Goal: Task Accomplishment & Management: Manage account settings

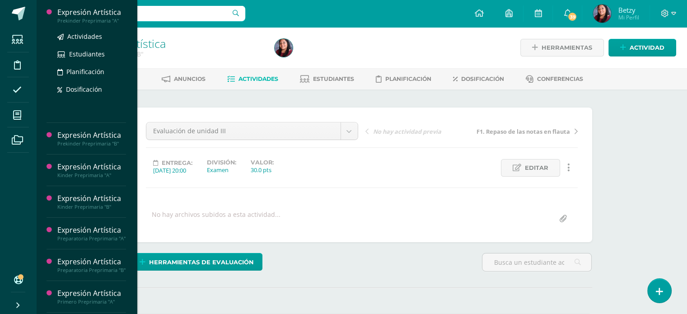
click at [93, 12] on div "Expresión Artística" at bounding box center [91, 12] width 69 height 10
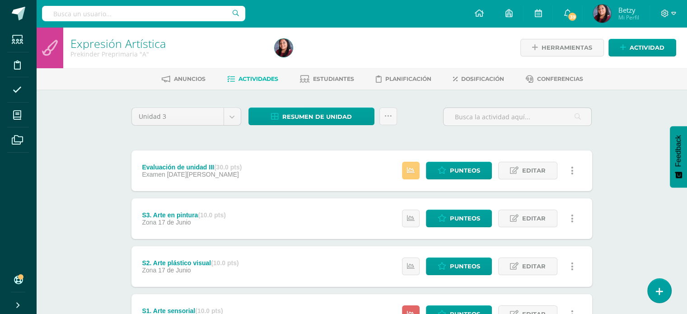
scroll to position [1, 0]
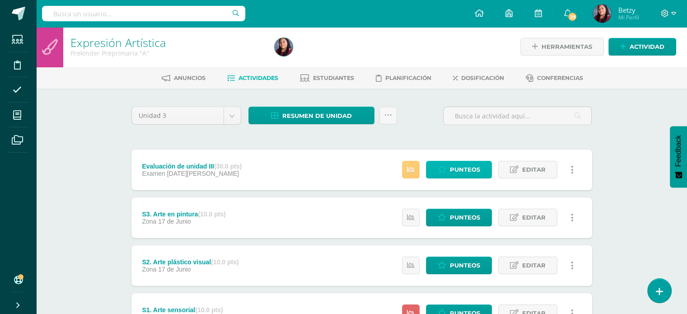
click at [458, 168] on span "Punteos" at bounding box center [465, 169] width 30 height 17
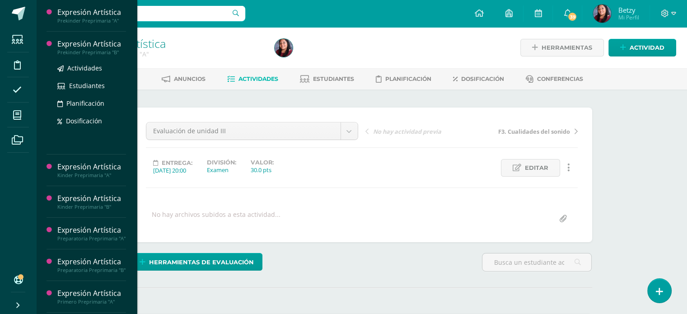
click at [72, 42] on div "Expresión Artística" at bounding box center [91, 44] width 69 height 10
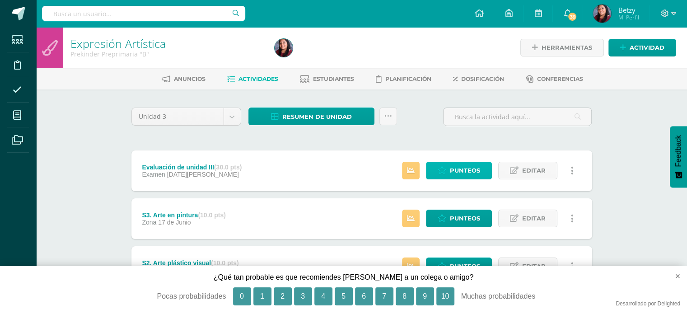
click at [460, 171] on span "Punteos" at bounding box center [465, 170] width 30 height 17
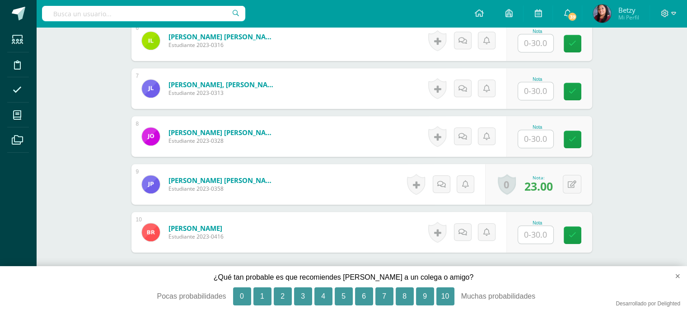
scroll to position [540, 0]
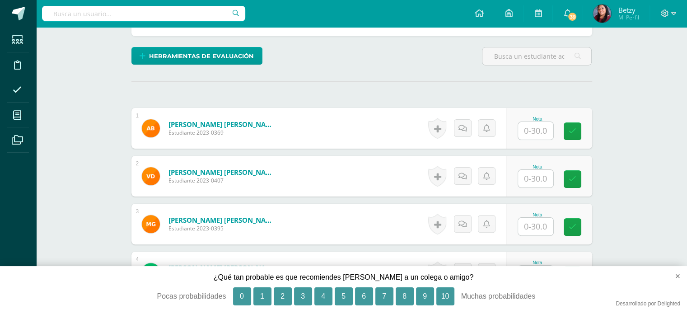
scroll to position [205, 0]
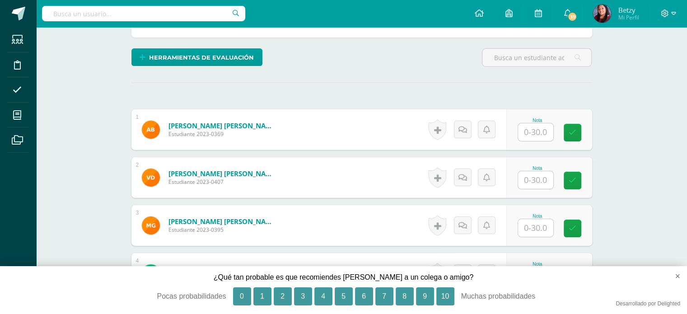
click at [552, 138] on input "text" at bounding box center [535, 132] width 35 height 18
type input "23"
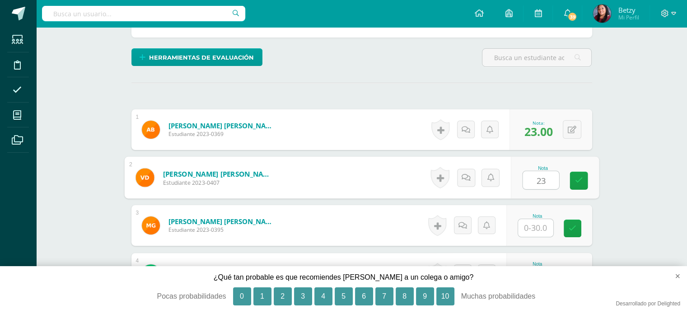
type input "23"
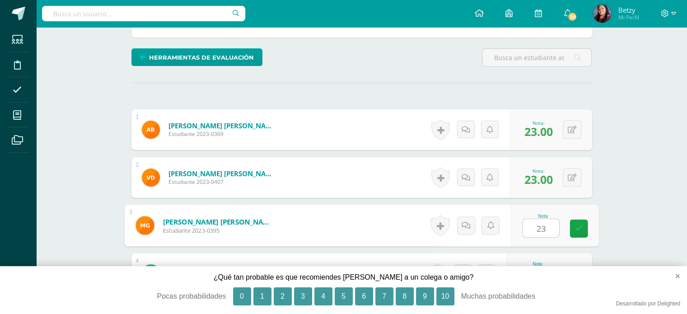
type input "23"
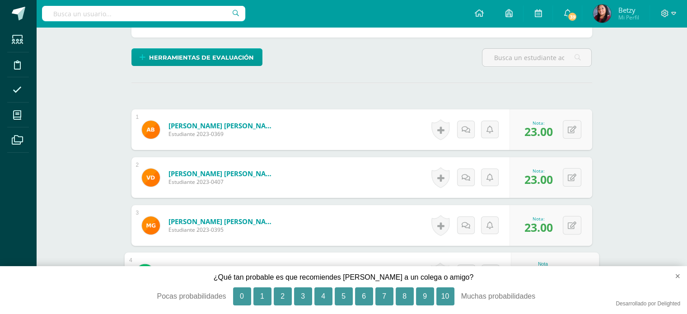
type input "23"
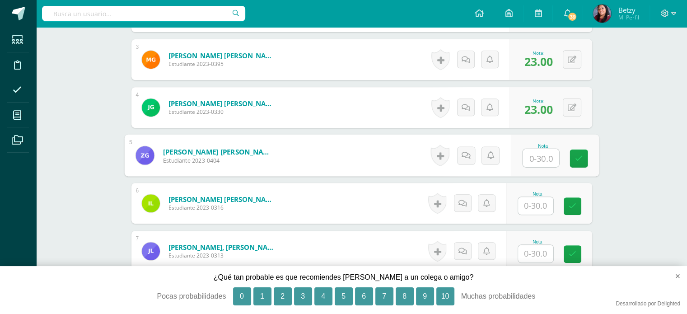
scroll to position [380, 0]
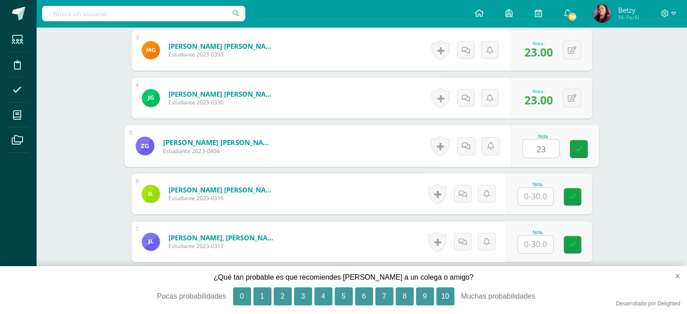
type input "23"
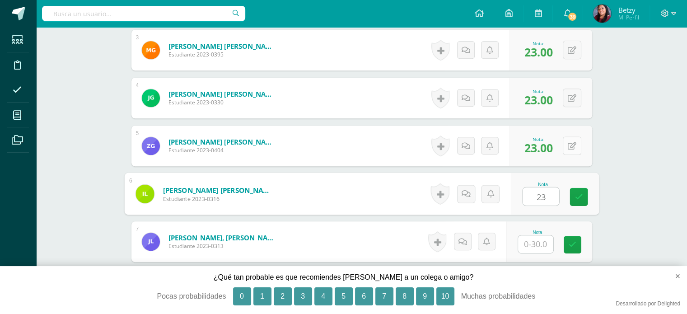
type input "23"
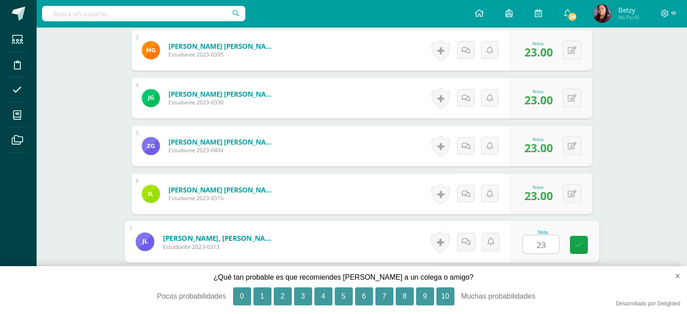
type input "23"
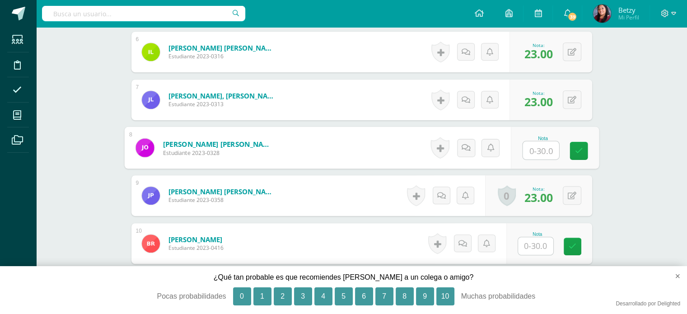
scroll to position [536, 0]
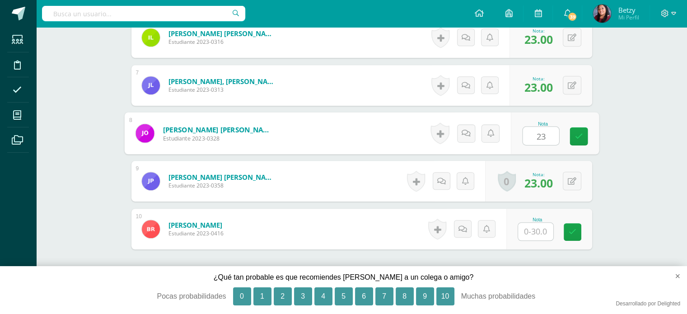
type input "23"
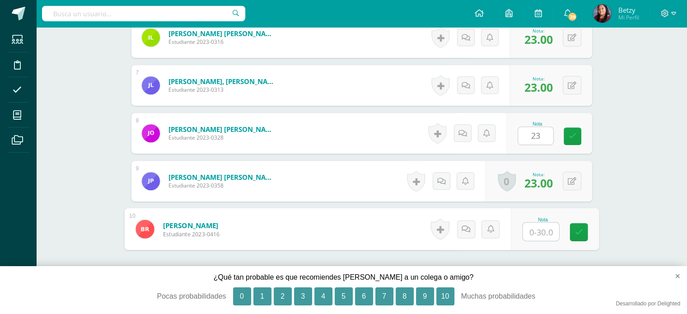
click at [541, 224] on input "text" at bounding box center [540, 232] width 36 height 18
type input "23"
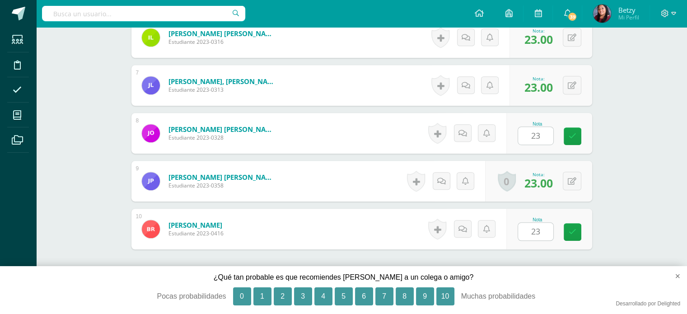
click at [536, 133] on input "23" at bounding box center [540, 136] width 36 height 18
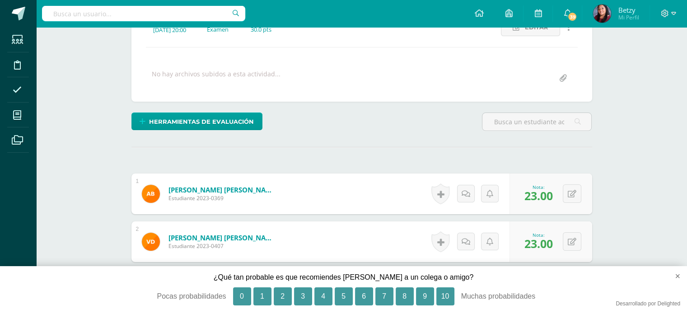
scroll to position [0, 0]
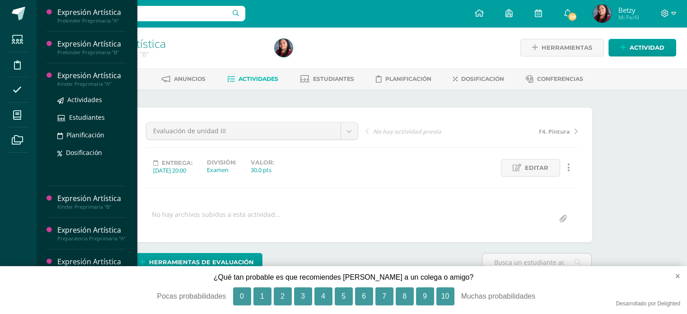
click at [84, 74] on div "Expresión Artística" at bounding box center [91, 75] width 69 height 10
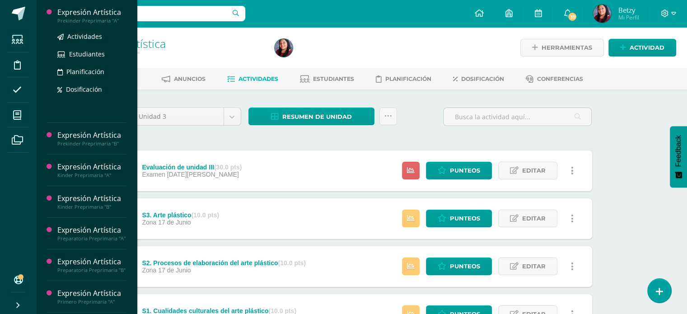
click at [87, 7] on div "Expresión Artística Prekinder Preprimaria "A" Actividades Estudiantes Planifica…" at bounding box center [86, 61] width 79 height 123
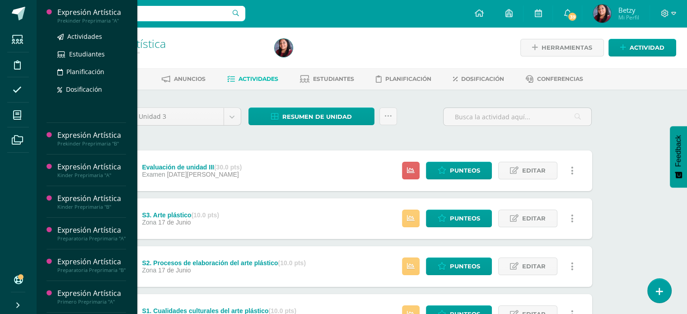
click at [87, 10] on div "Expresión Artística" at bounding box center [91, 12] width 69 height 10
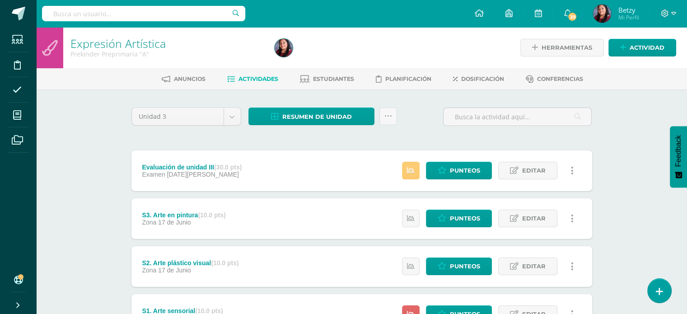
click at [449, 160] on div "Estatus de Actividad: 0 Estudiantes sin calificar 0 Estudiantes con cero Media …" at bounding box center [490, 170] width 204 height 41
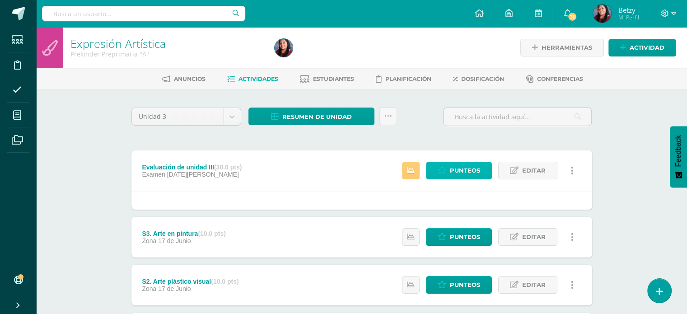
click at [457, 170] on span "Punteos" at bounding box center [465, 170] width 30 height 17
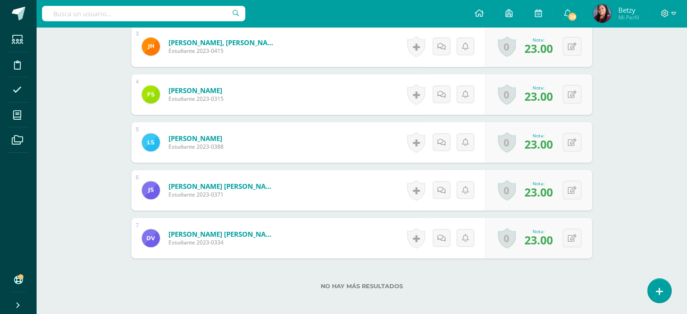
scroll to position [383, 0]
click at [573, 186] on button at bounding box center [577, 190] width 19 height 19
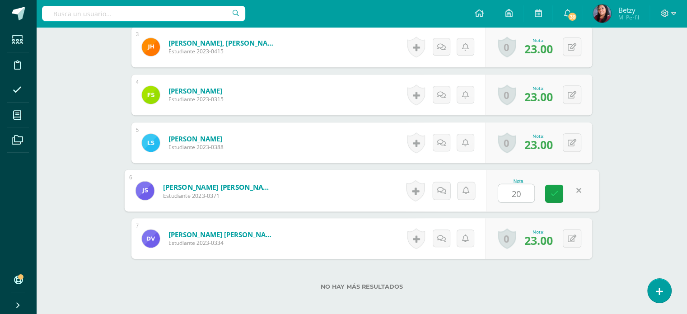
type input "20"
click at [620, 187] on div "Expresión Artística Prekinder Preprimaria "A" Herramientas Detalle de asistenci…" at bounding box center [361, 3] width 651 height 718
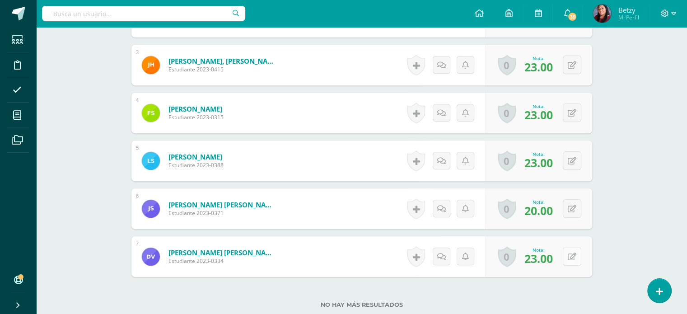
click at [579, 260] on button at bounding box center [572, 256] width 19 height 19
type input "20"
click at [634, 226] on div "Expresión Artística Prekinder Preprimaria "A" Herramientas Detalle de asistenci…" at bounding box center [361, 21] width 651 height 718
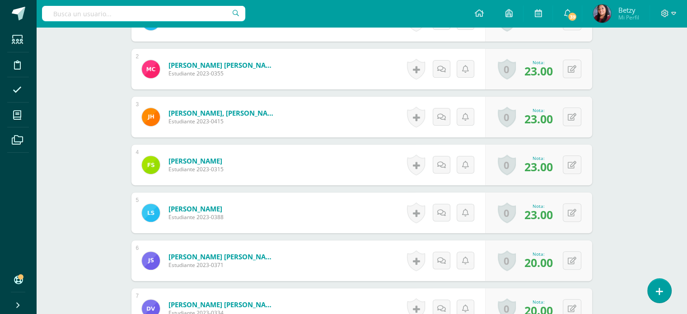
scroll to position [326, 0]
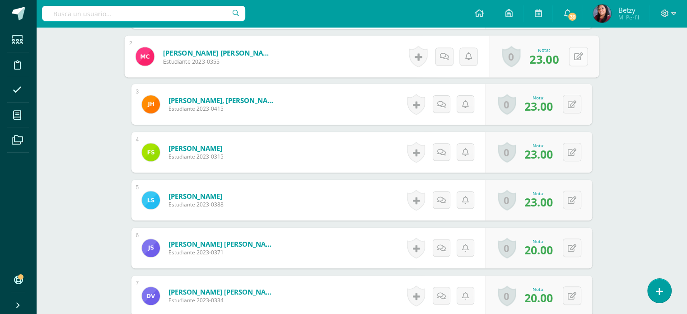
click at [573, 54] on button at bounding box center [577, 56] width 19 height 19
click at [609, 88] on div "¿Estás seguro que quieres eliminar esta actividad? Esto borrará la actividad y …" at bounding box center [361, 92] width 497 height 656
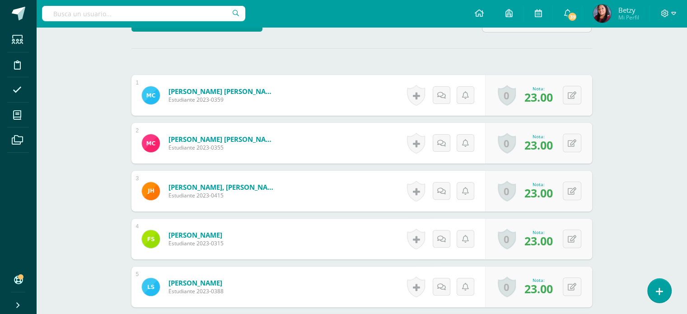
scroll to position [238, 0]
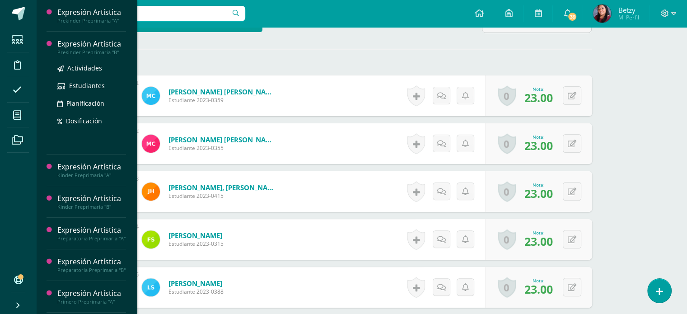
click at [89, 41] on div "Expresión Artística" at bounding box center [91, 44] width 69 height 10
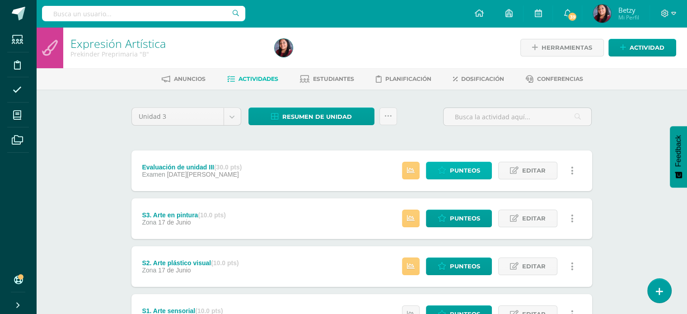
click at [471, 170] on span "Punteos" at bounding box center [465, 170] width 30 height 17
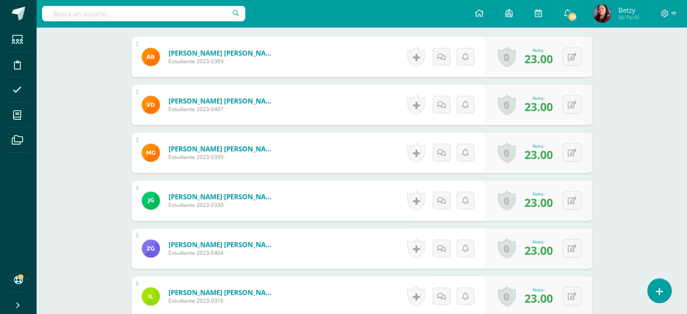
scroll to position [278, 0]
click at [572, 57] on button at bounding box center [577, 56] width 19 height 19
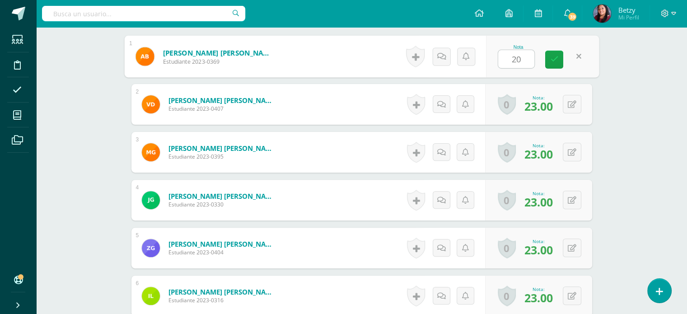
type input "20"
click at [616, 97] on div "Expresión Artística Prekinder Preprimaria "B" Herramientas Detalle de asistenci…" at bounding box center [361, 179] width 651 height 861
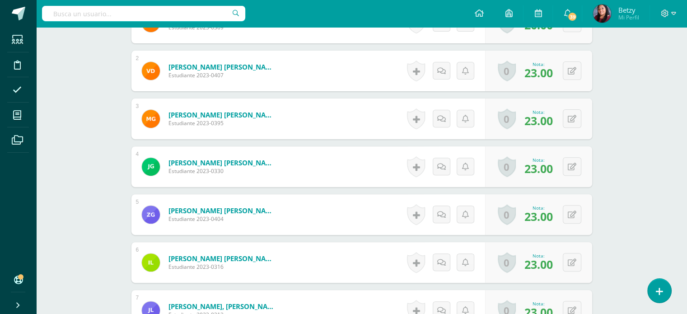
scroll to position [312, 0]
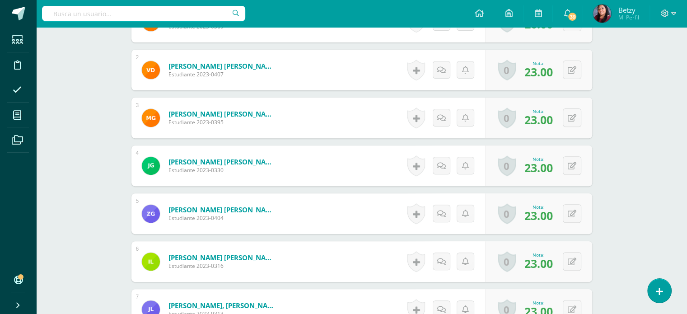
click at [570, 78] on div "0 [GEOGRAPHIC_DATA] Logros obtenidos Aún no hay logros agregados Nota: 23.00" at bounding box center [538, 70] width 107 height 41
click at [576, 67] on button at bounding box center [577, 70] width 19 height 19
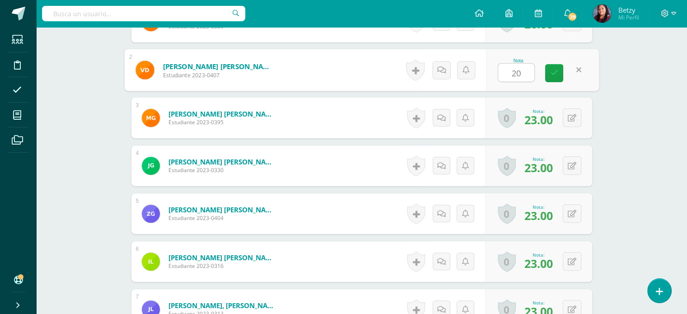
type input "20"
click at [619, 109] on div "Expresión Artística Prekinder Preprimaria "B" Herramientas Detalle de asistenci…" at bounding box center [361, 145] width 651 height 861
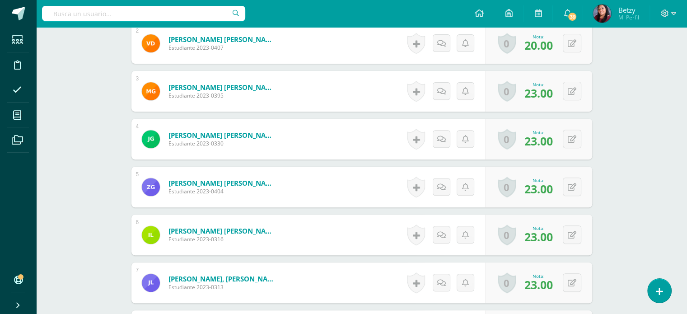
scroll to position [339, 0]
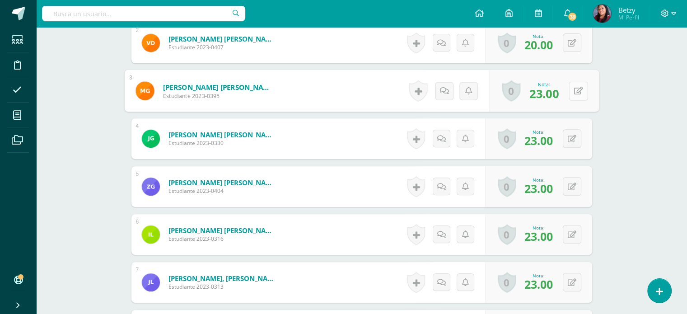
click at [569, 93] on button at bounding box center [577, 90] width 19 height 19
type input "22"
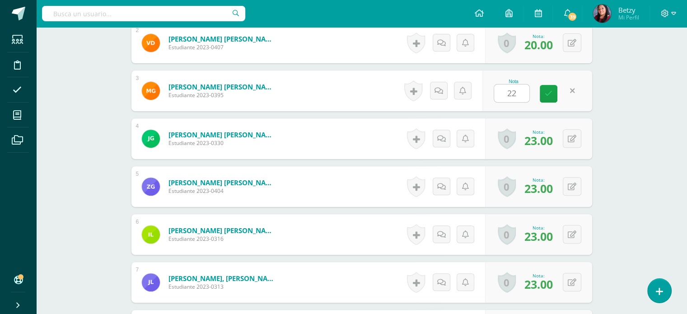
click at [634, 166] on div "Expresión Artística Prekinder Preprimaria "B" Herramientas Detalle de asistenci…" at bounding box center [361, 118] width 651 height 861
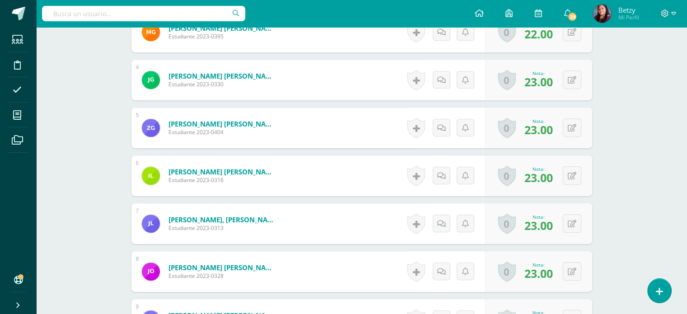
scroll to position [400, 0]
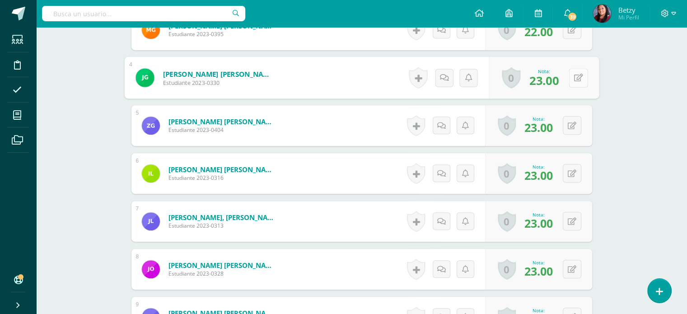
click at [574, 79] on icon at bounding box center [577, 78] width 9 height 8
type input "20"
click at [645, 95] on div "Expresión Artística Prekinder Preprimaria "B" Herramientas Detalle de asistenci…" at bounding box center [361, 57] width 651 height 861
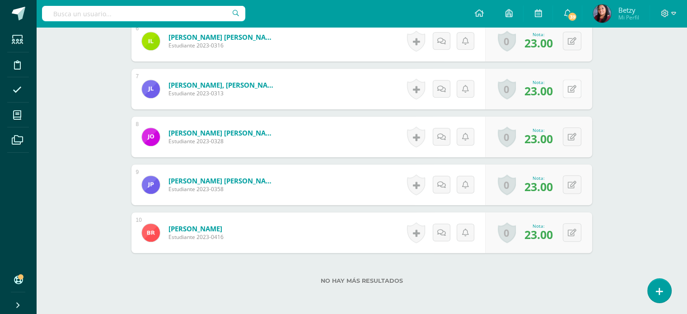
scroll to position [533, 0]
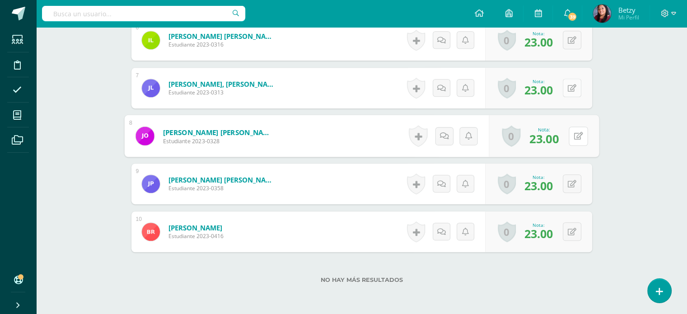
click at [577, 133] on button at bounding box center [577, 135] width 19 height 19
type input "22"
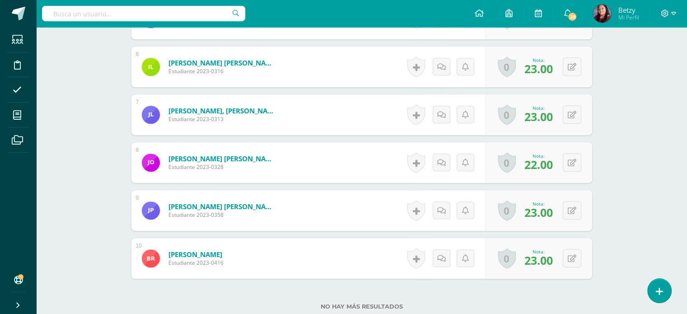
scroll to position [559, 0]
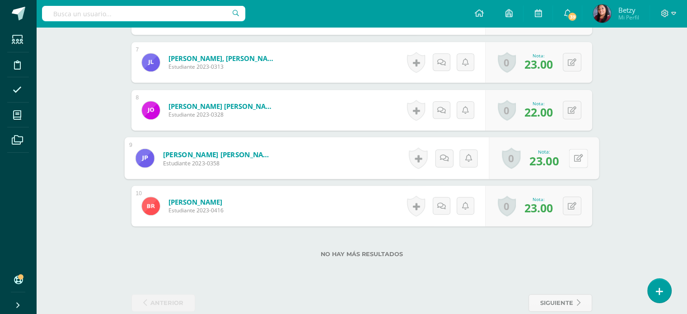
click at [577, 158] on button at bounding box center [577, 158] width 19 height 19
type input "21"
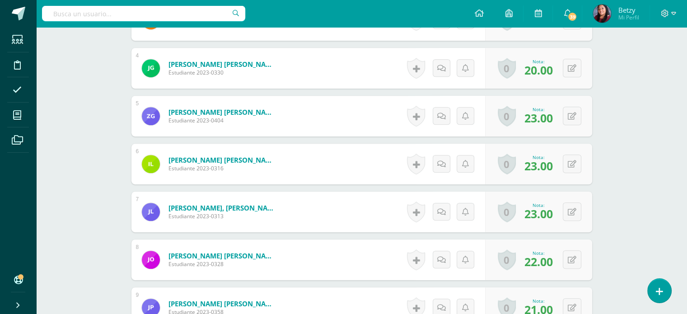
scroll to position [0, 0]
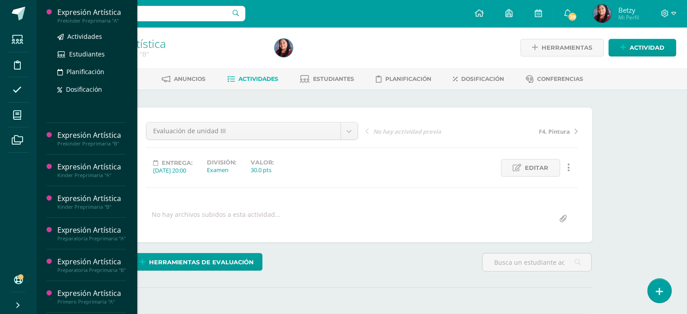
click at [97, 9] on div "Expresión Artística" at bounding box center [91, 12] width 69 height 10
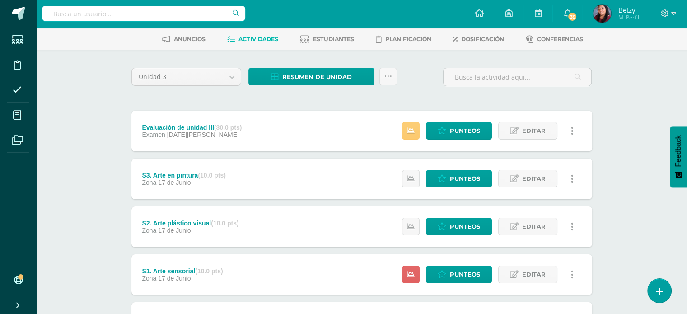
scroll to position [59, 0]
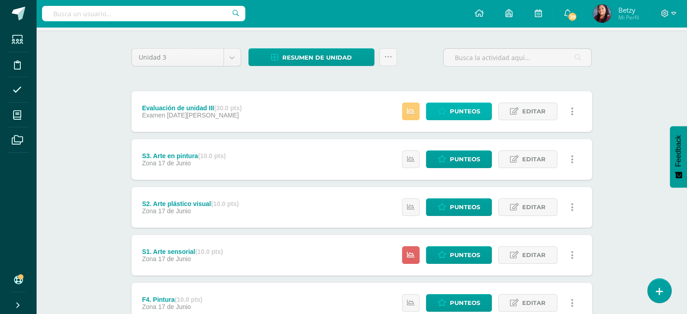
click at [453, 111] on span "Punteos" at bounding box center [465, 111] width 30 height 17
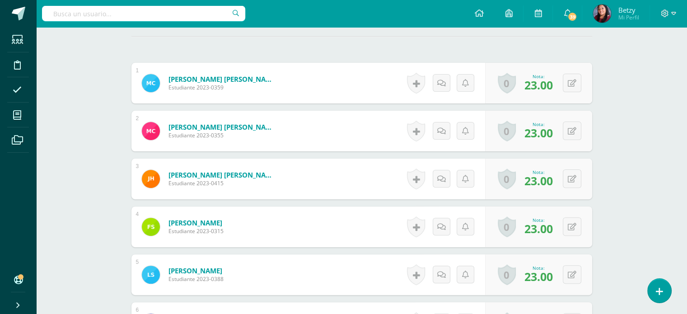
scroll to position [252, 0]
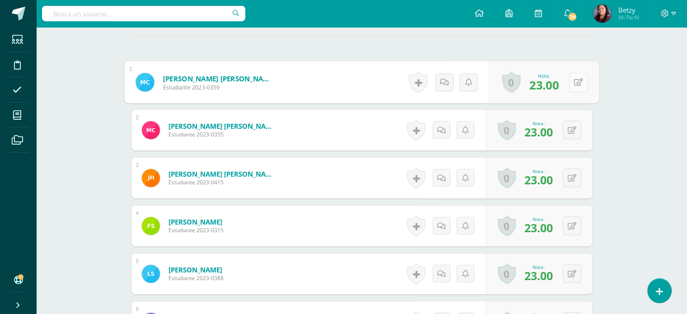
click at [579, 84] on button at bounding box center [577, 82] width 19 height 19
type input "22"
click at [556, 87] on icon at bounding box center [554, 85] width 8 height 8
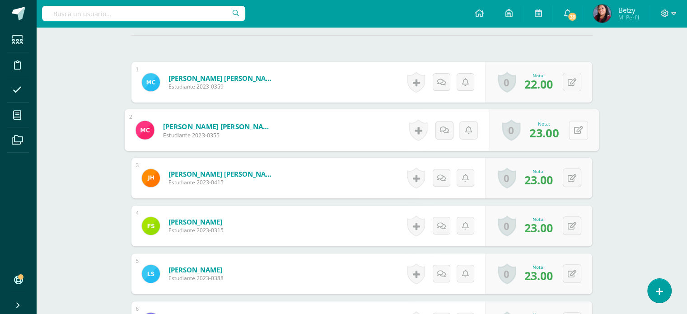
click at [569, 128] on button at bounding box center [577, 130] width 19 height 19
type input "23"
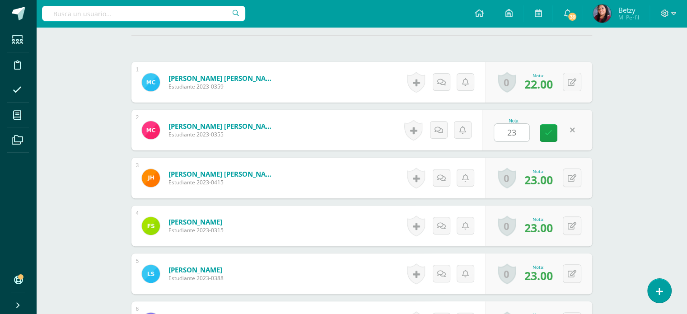
click at [640, 168] on div "Expresión Artística Prekinder Preprimaria "A" Herramientas Detalle de asistenci…" at bounding box center [361, 134] width 651 height 718
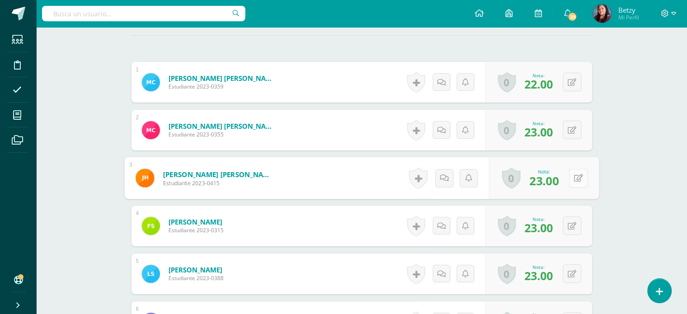
click at [568, 173] on div "0 [GEOGRAPHIC_DATA] Logros obtenidos Aún no hay logros agregados Nota: 23.00" at bounding box center [544, 178] width 110 height 42
click at [574, 174] on icon at bounding box center [577, 178] width 9 height 8
type input "21"
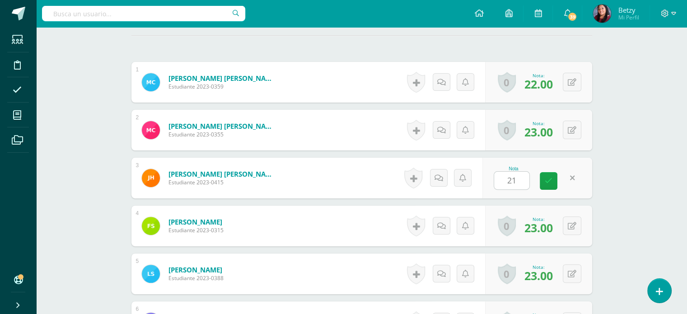
click at [604, 213] on div "¿Estás seguro que quieres eliminar esta actividad? Esto borrará la actividad y …" at bounding box center [361, 165] width 497 height 656
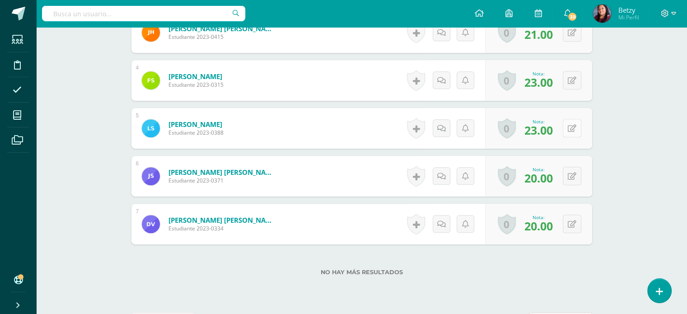
scroll to position [399, 0]
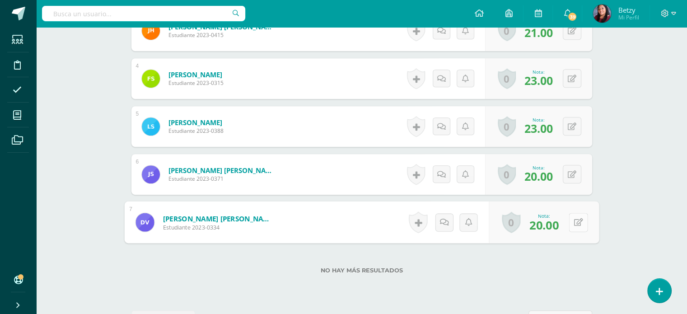
click at [571, 213] on button at bounding box center [577, 222] width 19 height 19
type input "22"
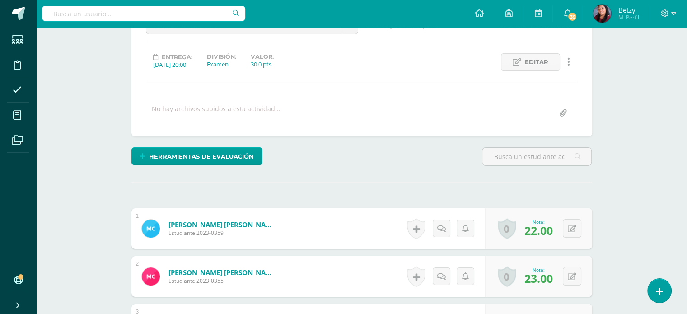
scroll to position [0, 0]
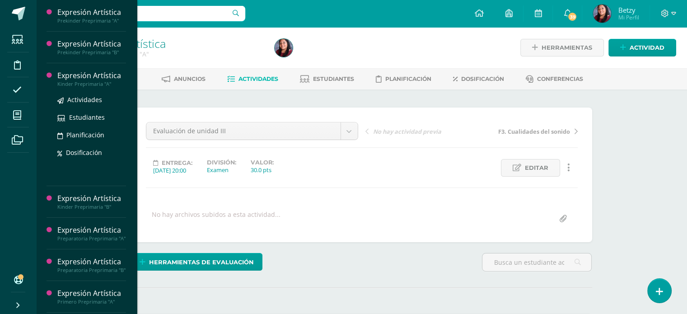
click at [81, 70] on div "Expresión Artística Kinder Preprimaria "A" Actividades Estudiantes Planificació…" at bounding box center [86, 124] width 79 height 123
click at [82, 73] on div "Expresión Artística" at bounding box center [91, 75] width 69 height 10
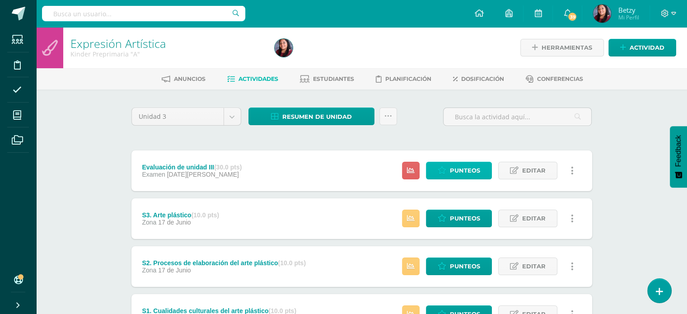
click at [453, 165] on span "Punteos" at bounding box center [465, 170] width 30 height 17
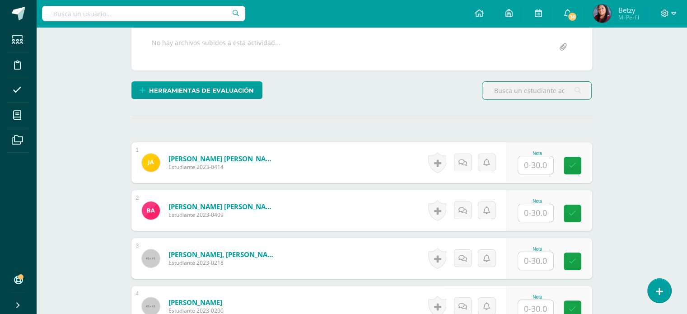
scroll to position [170, 0]
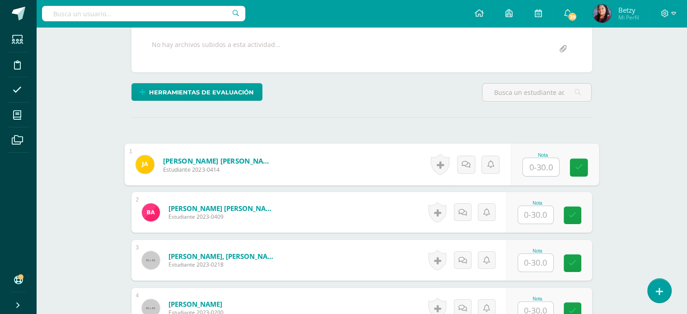
click at [546, 171] on input "text" at bounding box center [540, 167] width 36 height 18
type input "20"
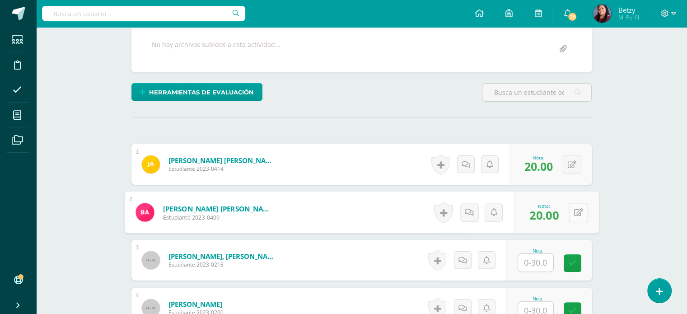
click at [569, 209] on button at bounding box center [577, 212] width 19 height 19
type input "21"
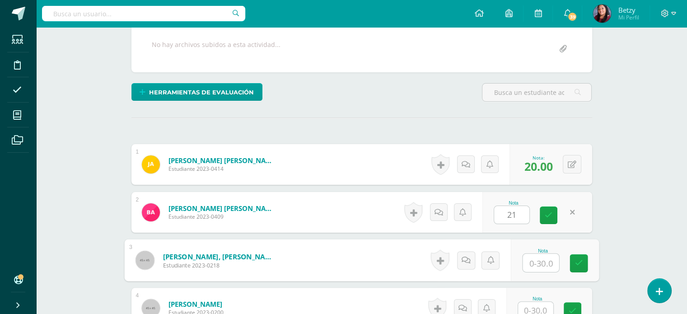
click at [545, 261] on input "text" at bounding box center [540, 263] width 36 height 18
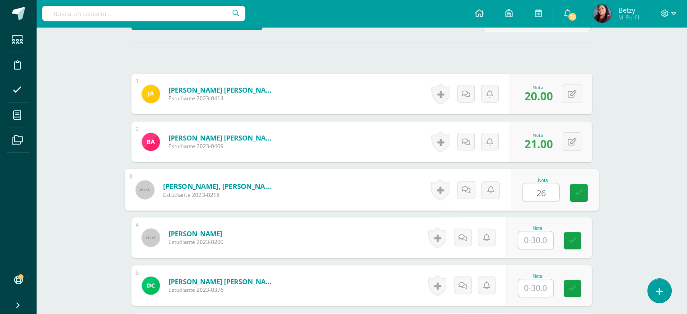
type input "26"
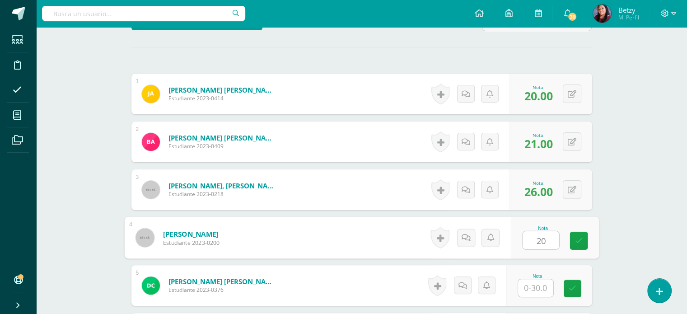
type input "20"
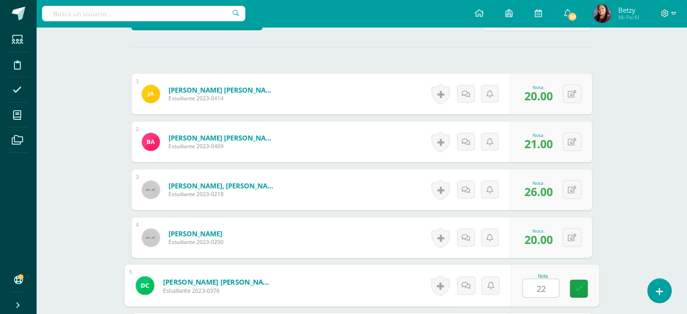
type input "22"
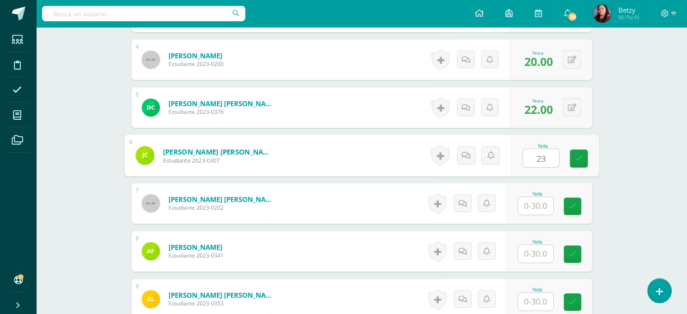
type input "23"
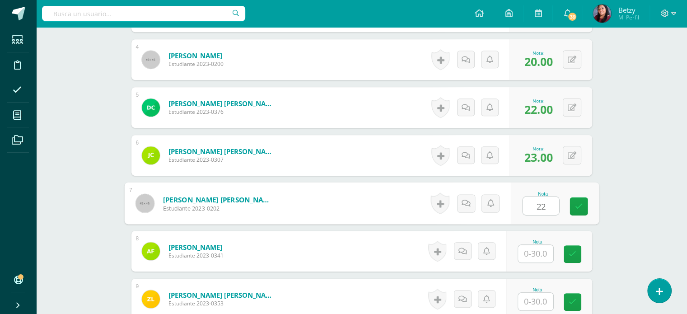
type input "22"
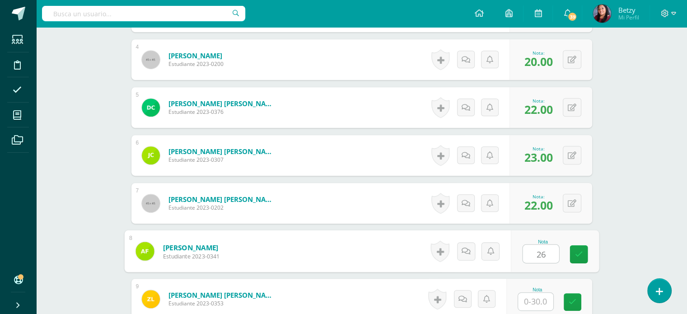
type input "26"
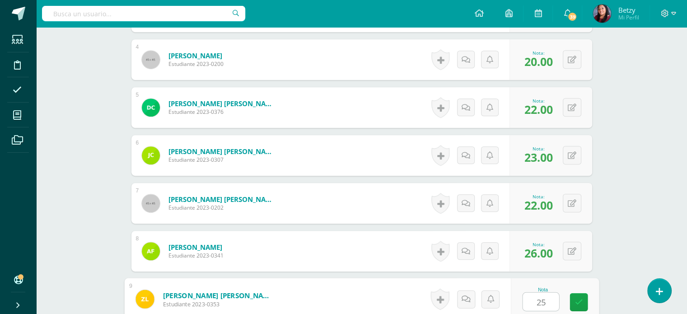
type input "25"
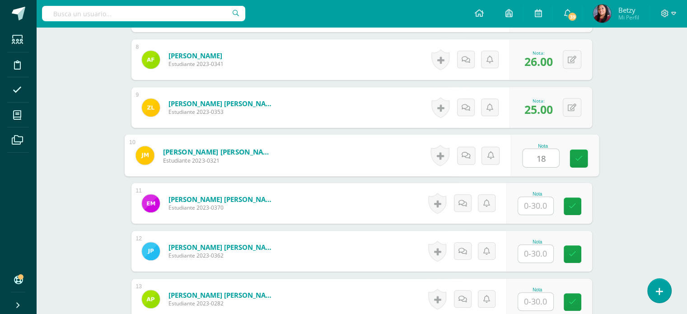
type input "18"
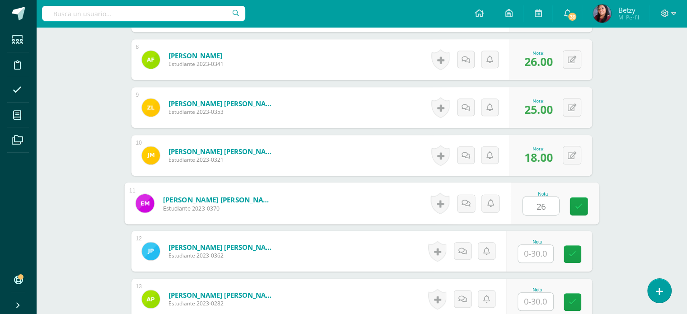
type input "26"
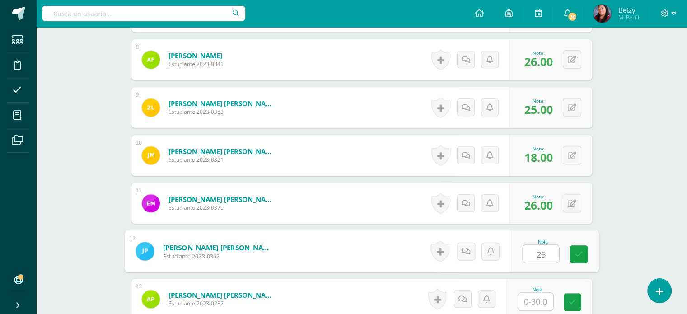
type input "25"
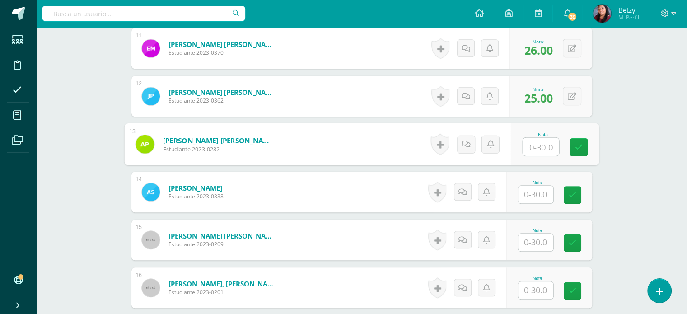
scroll to position [765, 0]
type input "24"
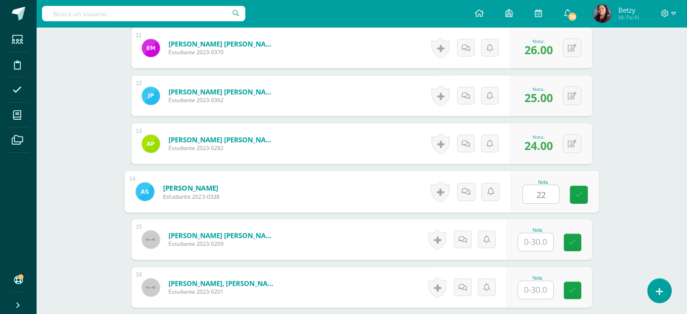
type input "22"
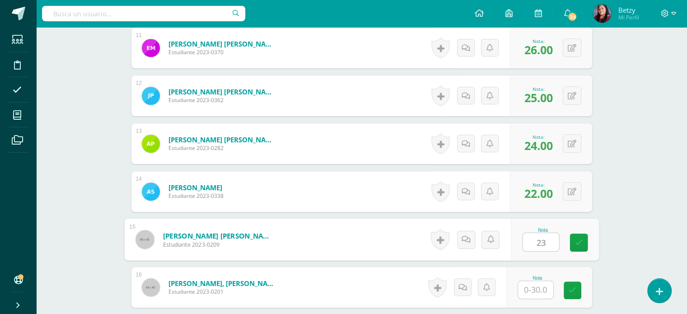
type input "23"
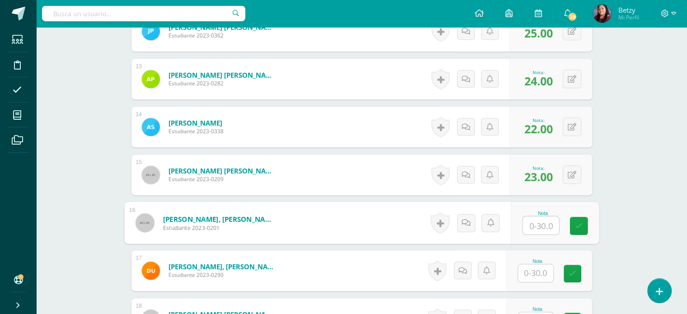
scroll to position [830, 0]
type input "26"
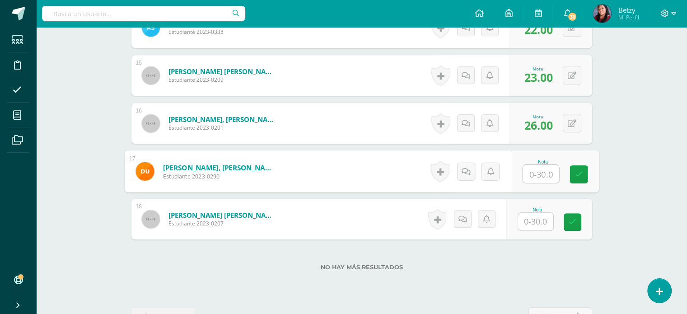
scroll to position [929, 0]
type input "25"
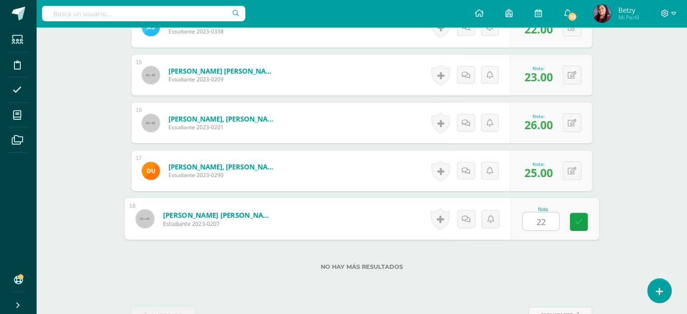
type input "22"
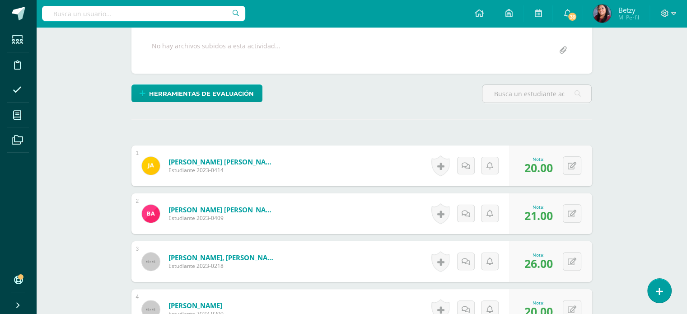
scroll to position [0, 0]
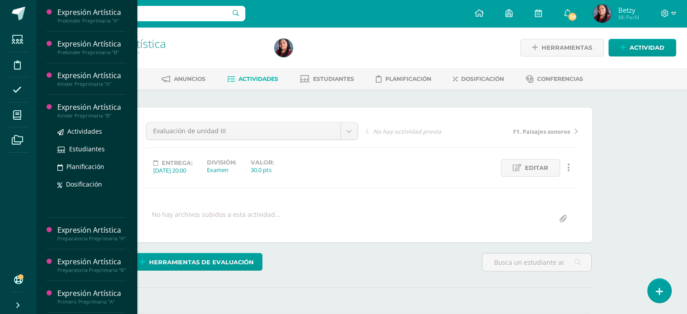
click at [75, 102] on div "Expresión Artística" at bounding box center [91, 107] width 69 height 10
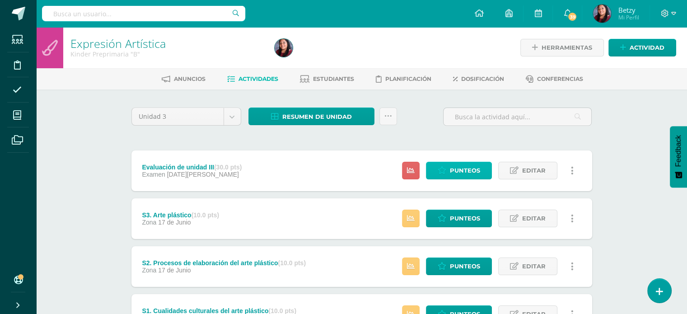
click at [460, 164] on span "Punteos" at bounding box center [465, 170] width 30 height 17
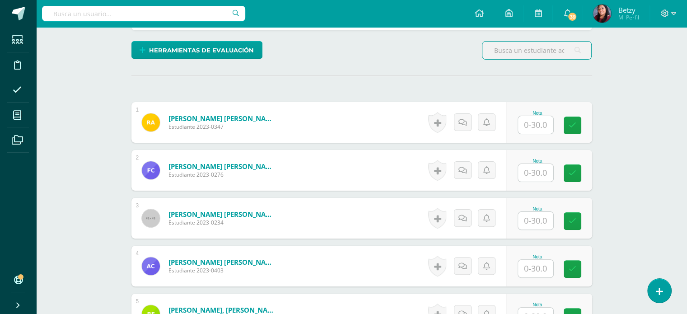
scroll to position [211, 0]
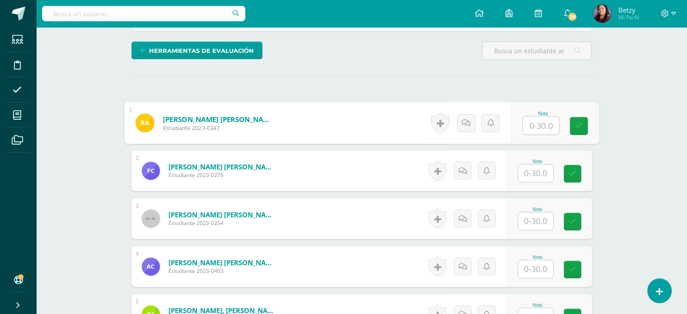
click at [540, 125] on input "text" at bounding box center [540, 125] width 36 height 18
type input "20"
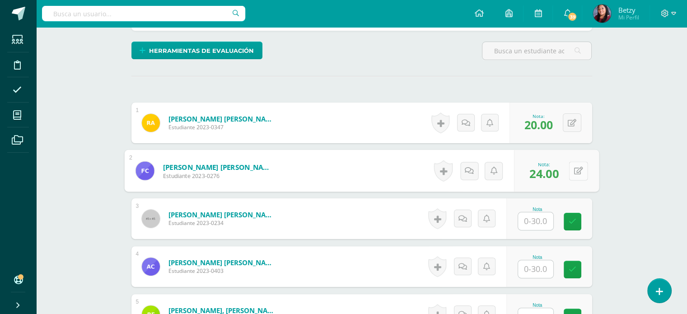
click at [573, 164] on button at bounding box center [577, 170] width 19 height 19
type input "23"
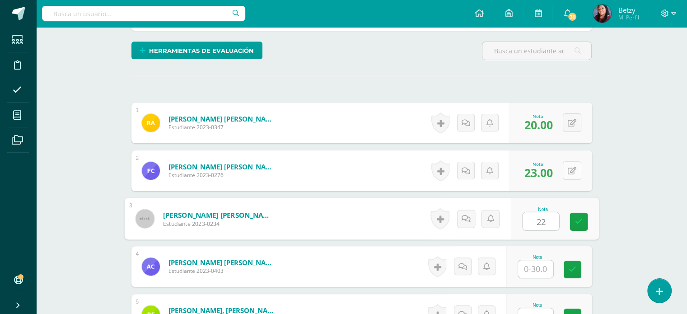
type input "22"
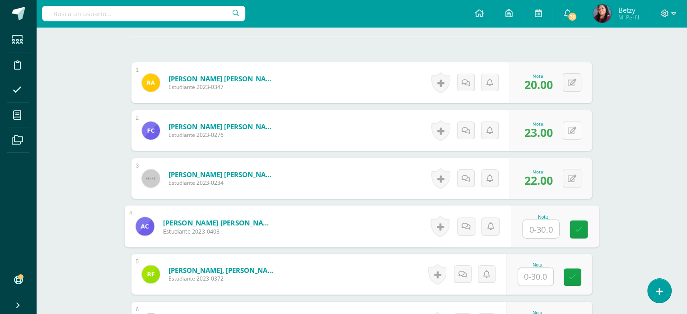
scroll to position [265, 0]
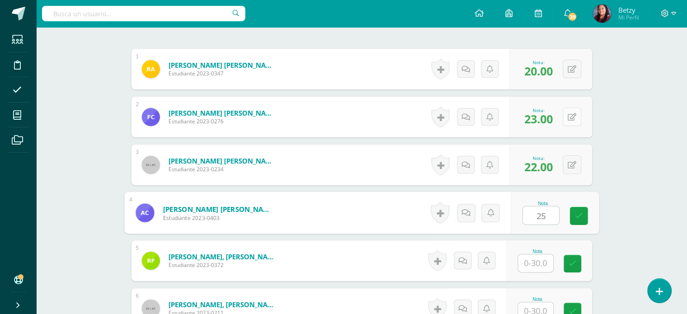
type input "25"
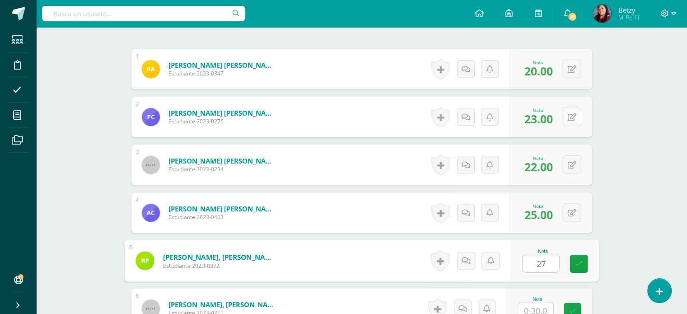
type input "27"
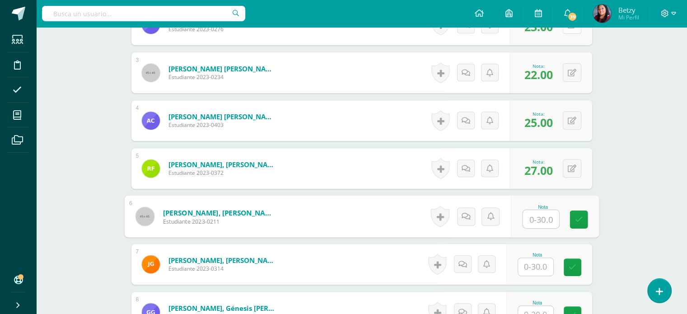
scroll to position [363, 0]
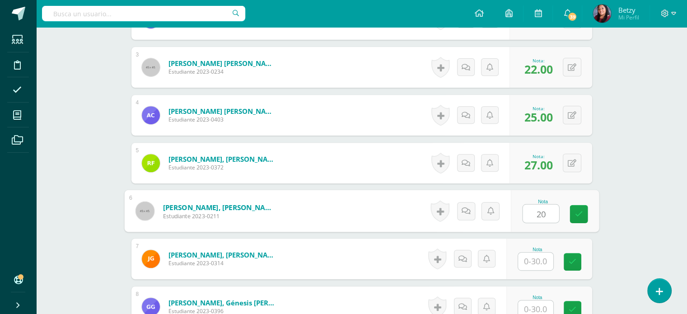
type input "20"
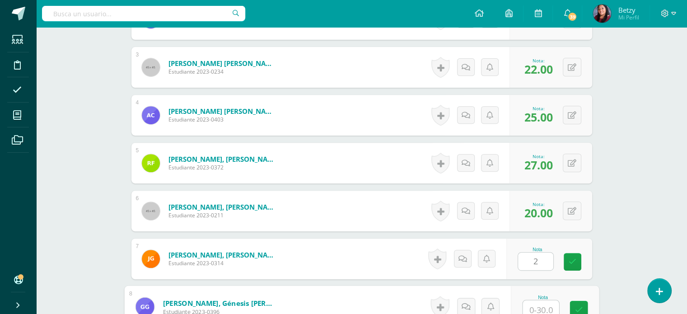
scroll to position [366, 0]
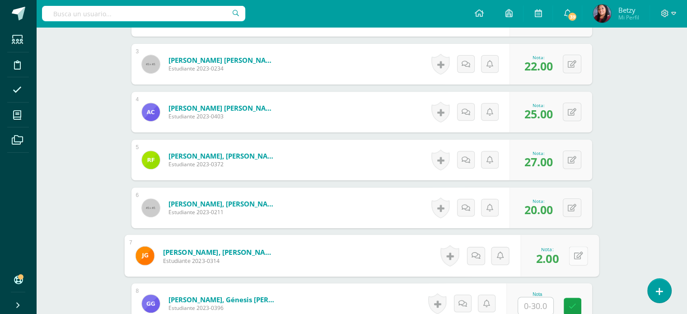
click at [571, 252] on button at bounding box center [577, 255] width 19 height 19
type input "21"
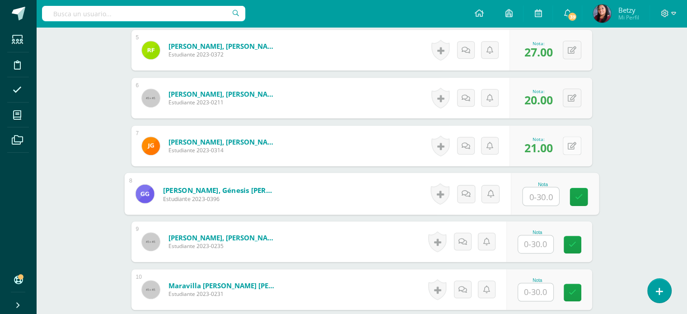
scroll to position [481, 0]
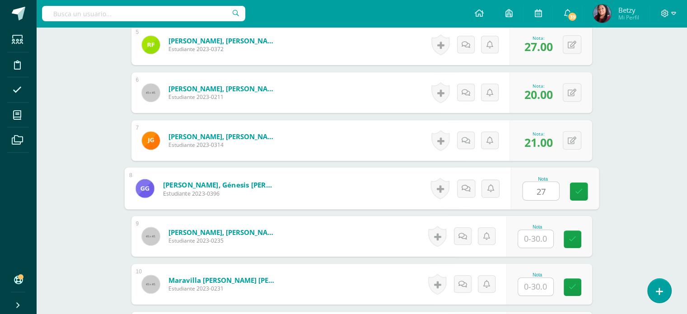
type input "27"
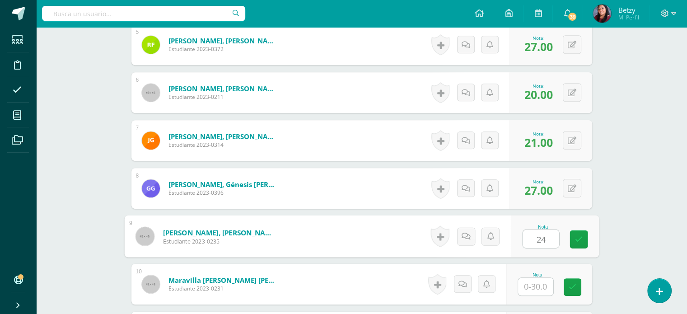
type input "24"
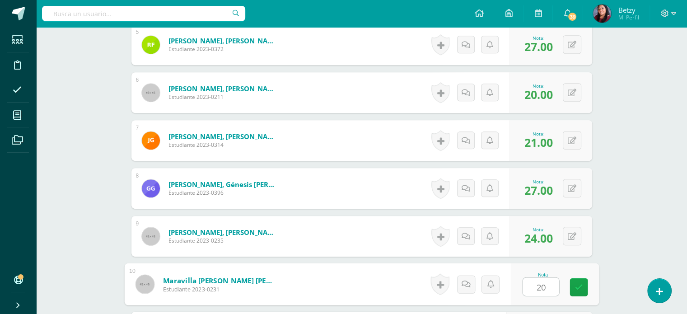
type input "20"
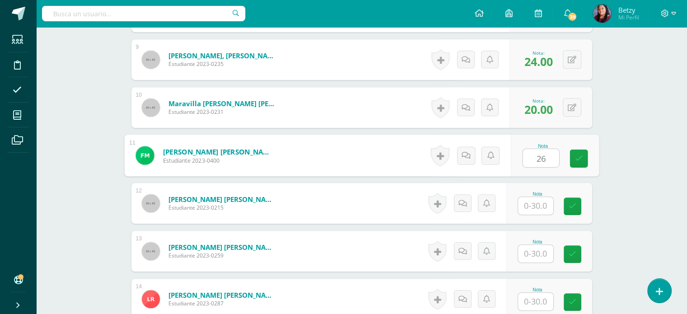
type input "26"
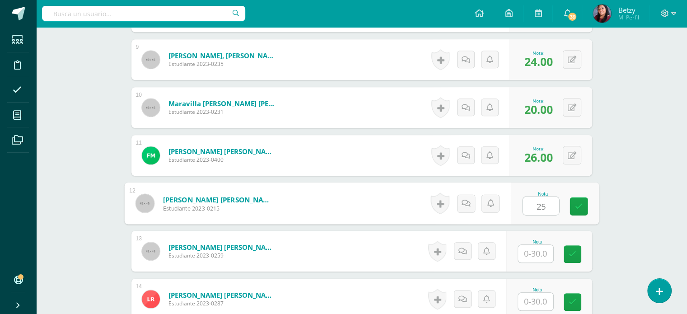
type input "25"
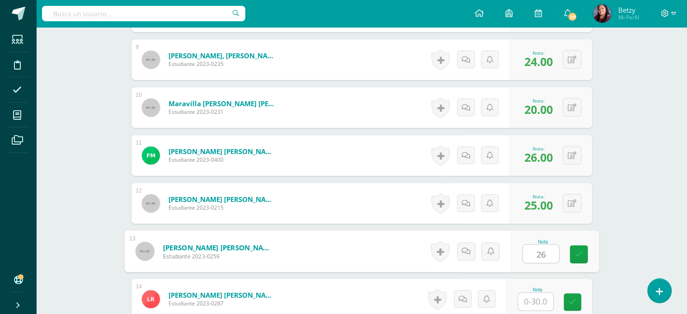
type input "26"
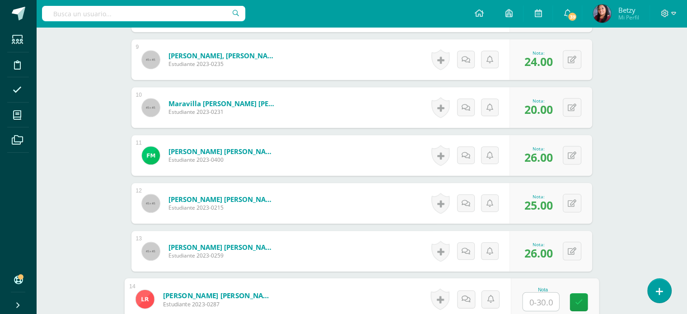
scroll to position [763, 0]
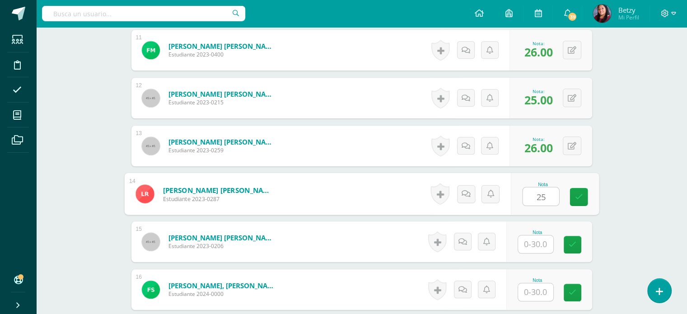
type input "25"
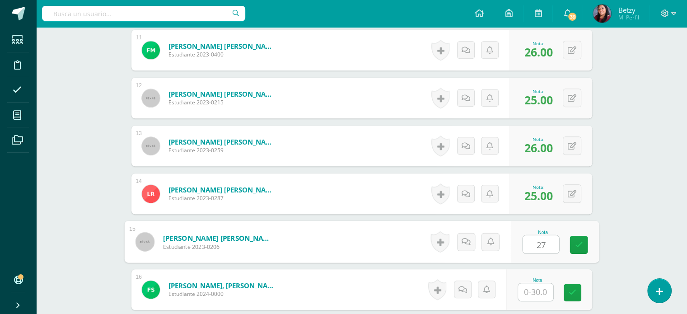
type input "27"
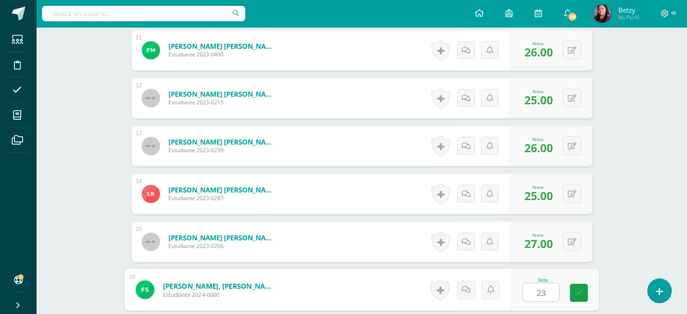
type input "23"
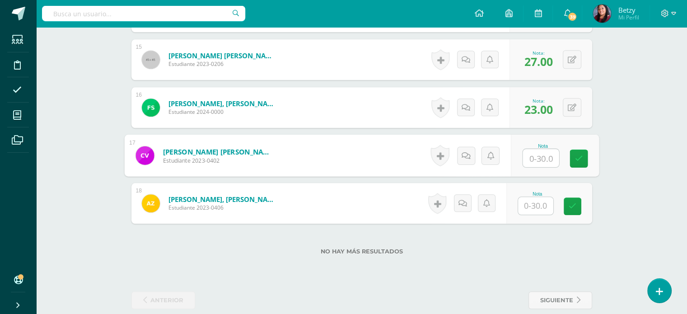
click at [535, 200] on input "text" at bounding box center [535, 206] width 35 height 18
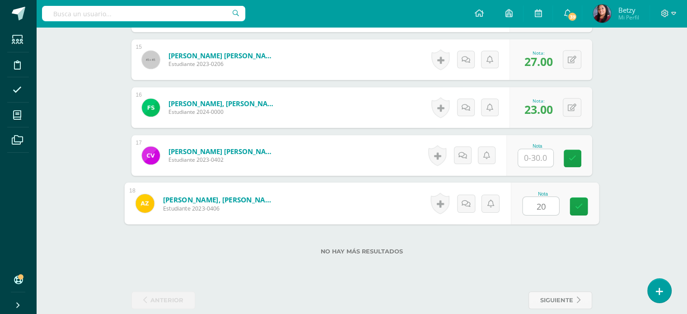
type input "20"
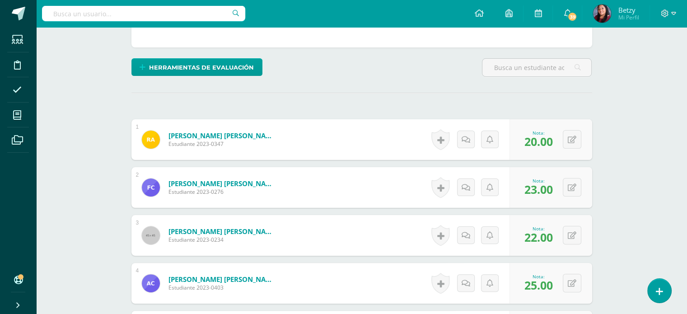
scroll to position [0, 0]
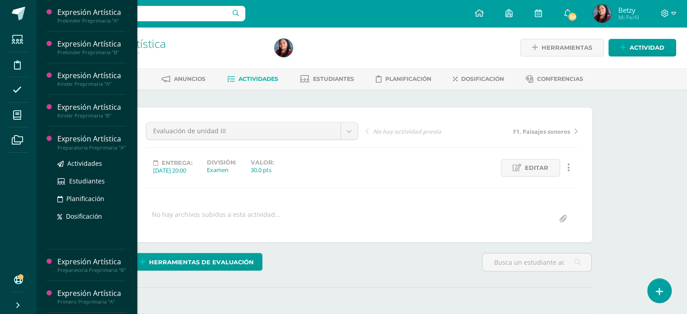
click at [77, 135] on div "Expresión Artística" at bounding box center [91, 139] width 69 height 10
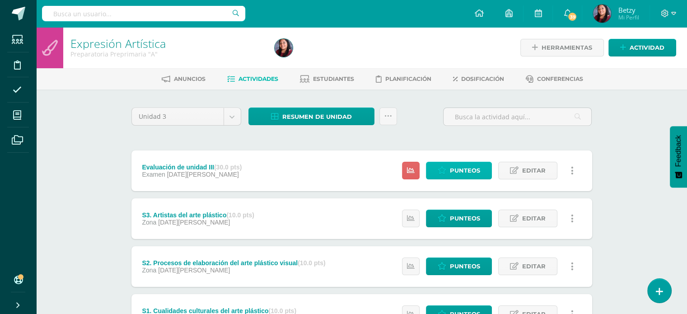
click at [477, 172] on span "Punteos" at bounding box center [465, 170] width 30 height 17
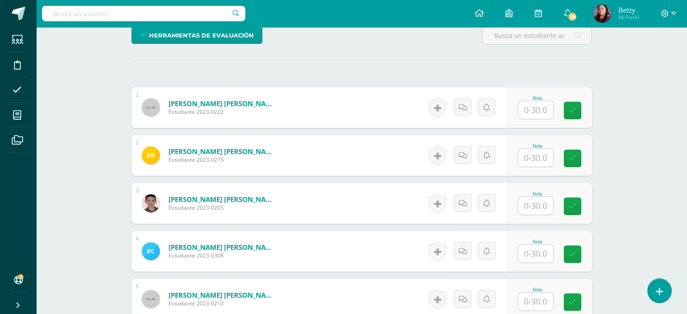
scroll to position [228, 0]
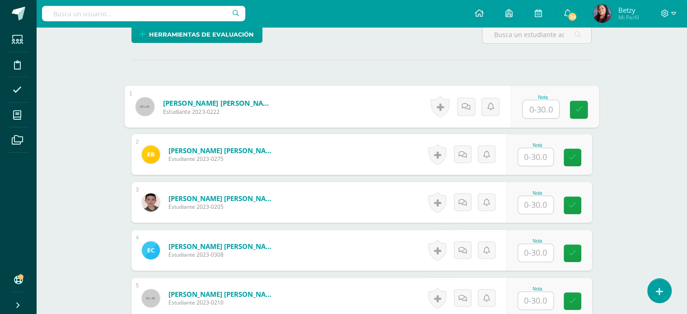
click at [530, 115] on input "text" at bounding box center [540, 109] width 36 height 18
click at [540, 112] on input "text" at bounding box center [540, 109] width 36 height 18
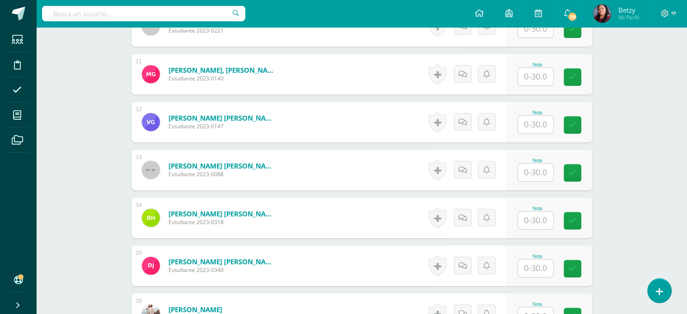
scroll to position [739, 0]
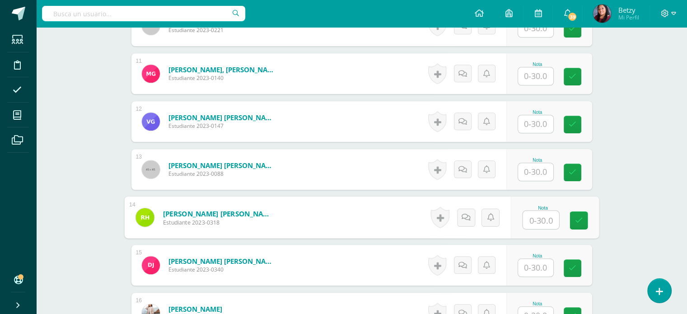
click at [248, 214] on link "[PERSON_NAME] [PERSON_NAME]" at bounding box center [219, 213] width 112 height 9
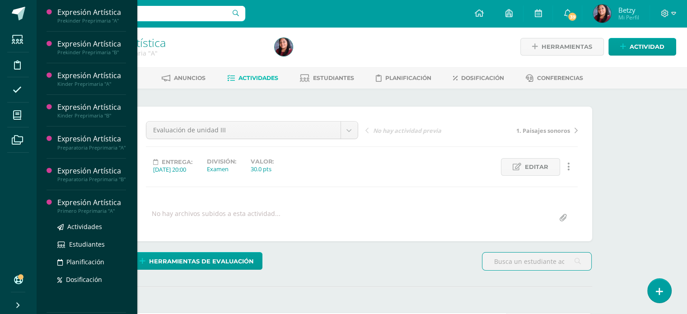
scroll to position [294, 0]
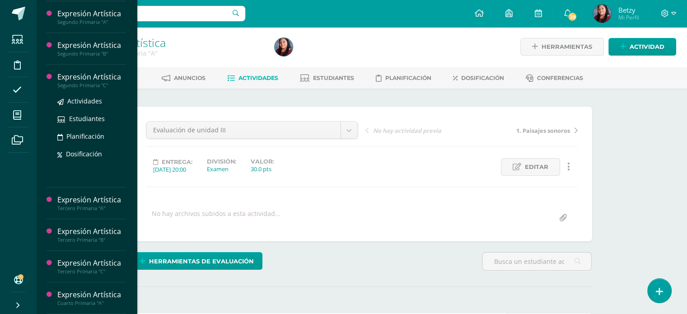
click at [103, 77] on div "Expresión Artística" at bounding box center [91, 77] width 69 height 10
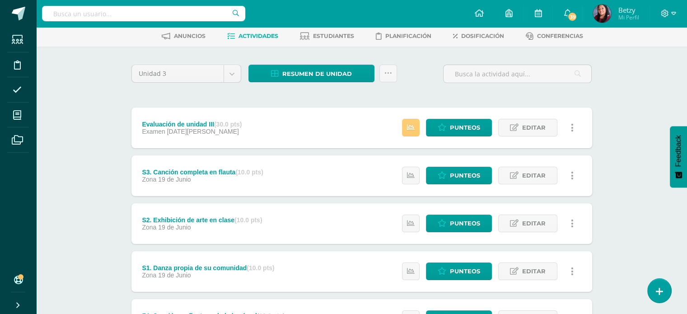
scroll to position [40, 0]
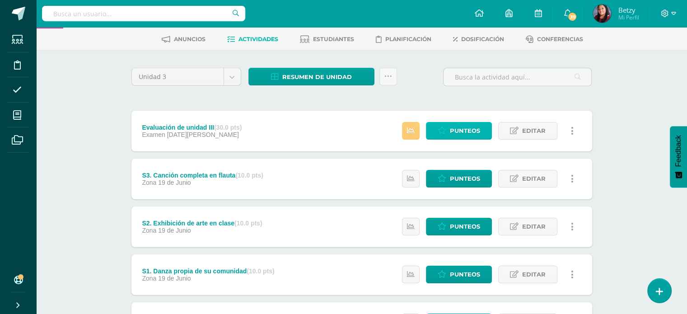
click at [469, 131] on span "Punteos" at bounding box center [465, 130] width 30 height 17
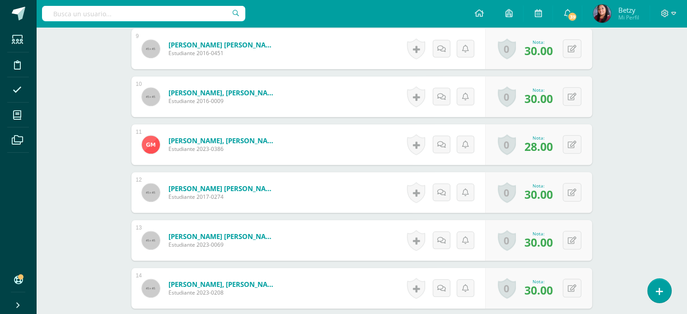
scroll to position [932, 0]
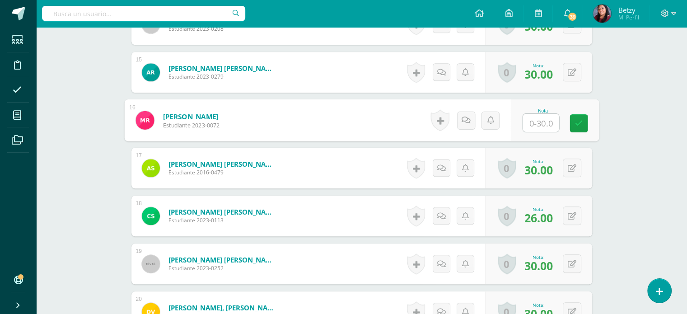
click at [531, 124] on input "text" at bounding box center [540, 123] width 36 height 18
type input "29"
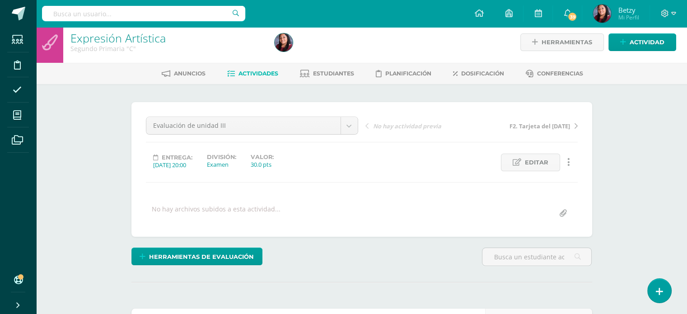
scroll to position [0, 0]
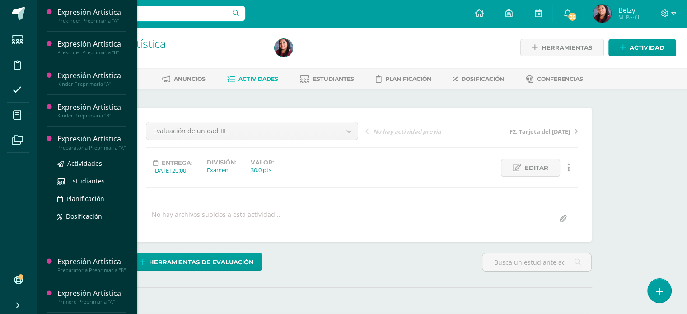
click at [88, 137] on div "Expresión Artística" at bounding box center [91, 139] width 69 height 10
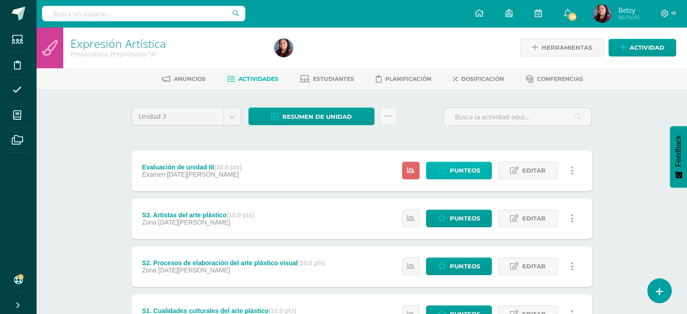
click at [466, 169] on span "Punteos" at bounding box center [465, 170] width 30 height 17
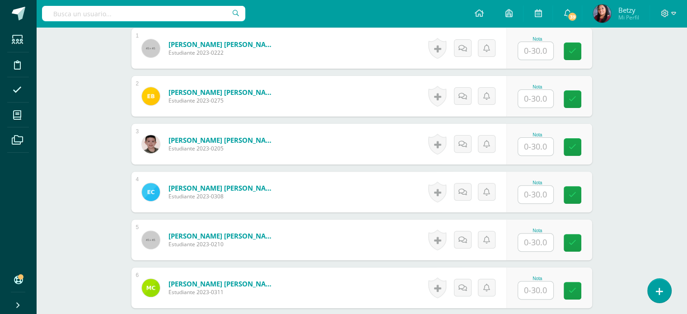
scroll to position [150, 0]
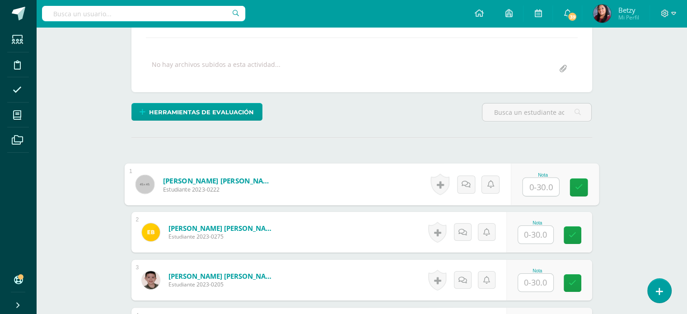
click at [540, 189] on input "text" at bounding box center [540, 187] width 36 height 18
type input "24"
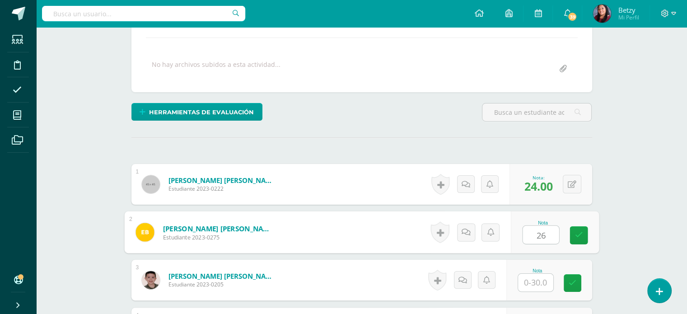
type input "26"
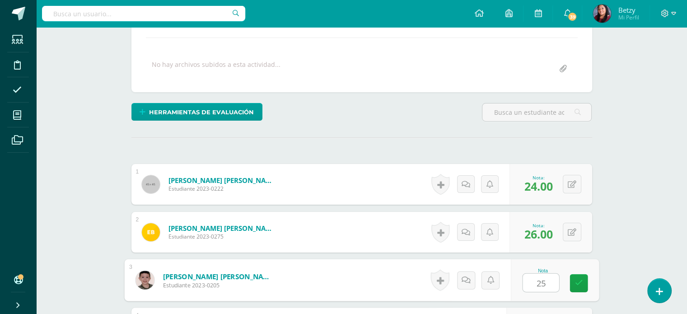
type input "25"
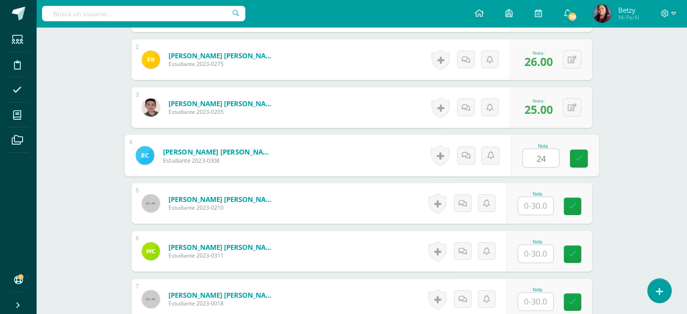
type input "24"
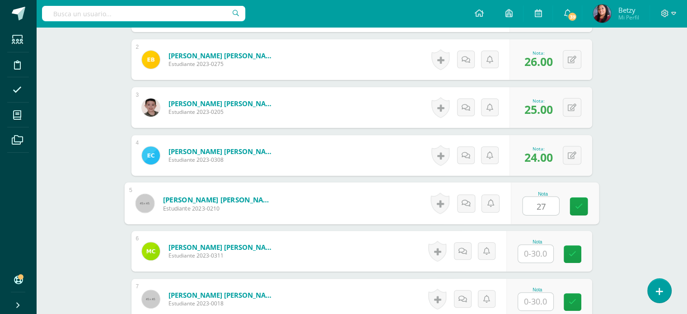
type input "27"
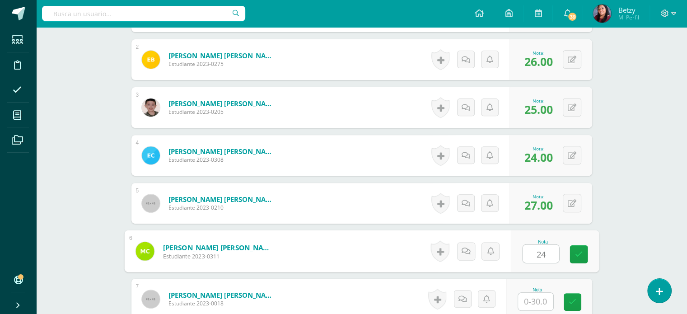
type input "24"
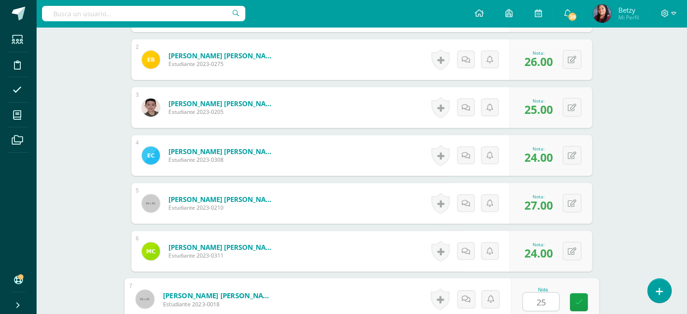
type input "25"
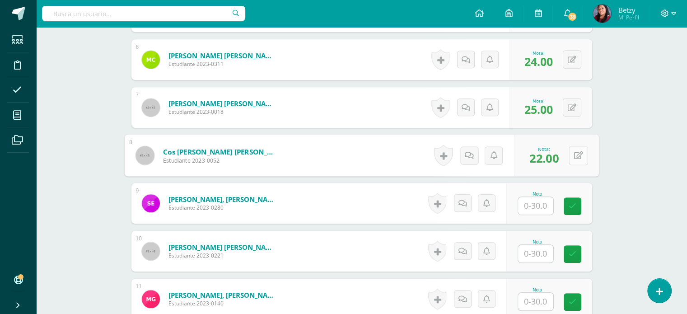
click at [578, 151] on button at bounding box center [577, 155] width 19 height 19
type input "25"
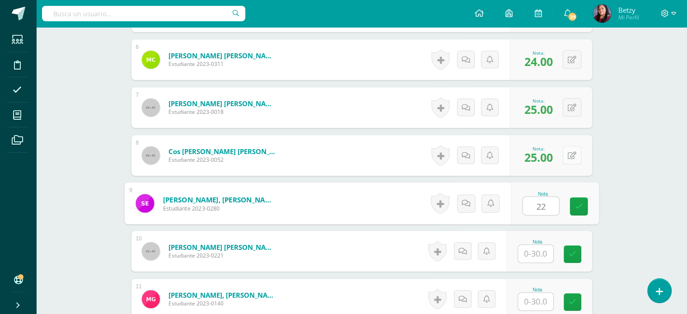
type input "22"
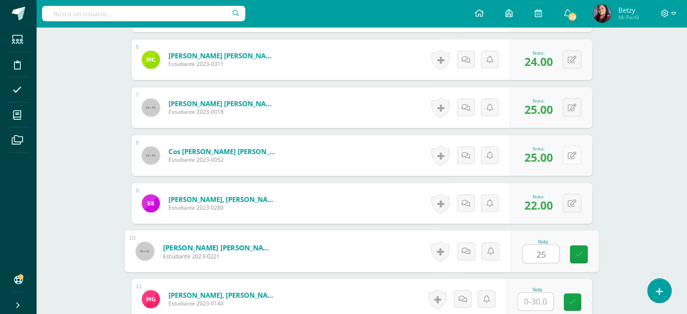
type input "25"
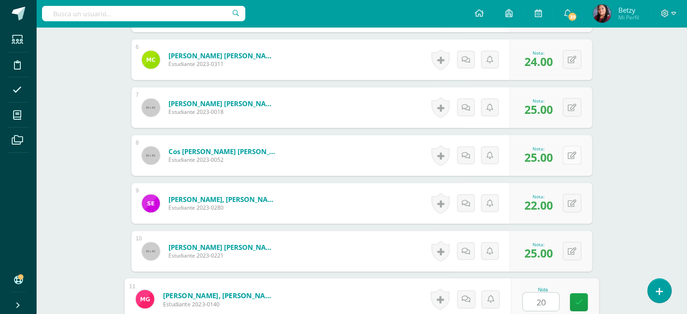
scroll to position [705, 0]
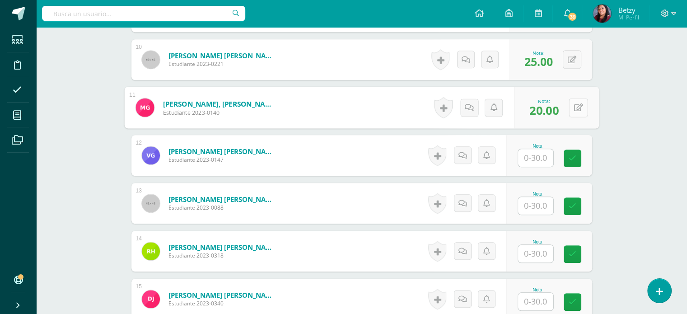
click at [572, 108] on button at bounding box center [577, 107] width 19 height 19
type input "21"
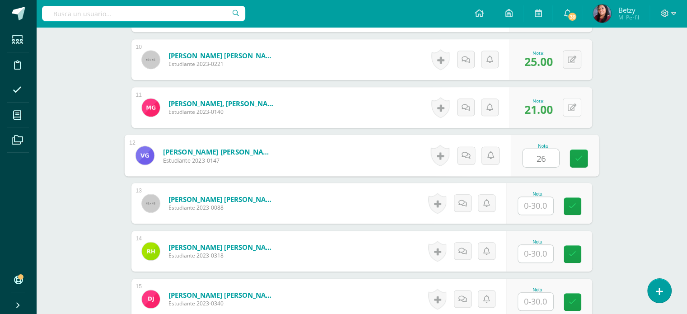
type input "26"
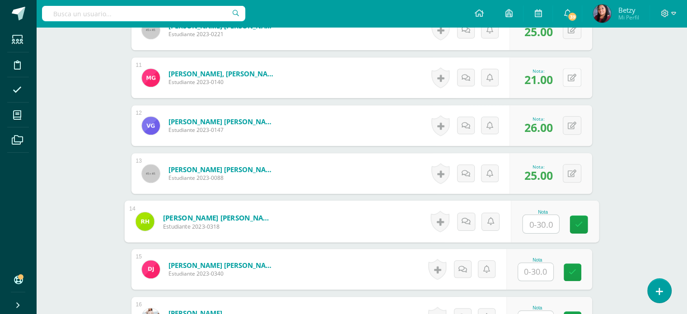
scroll to position [736, 0]
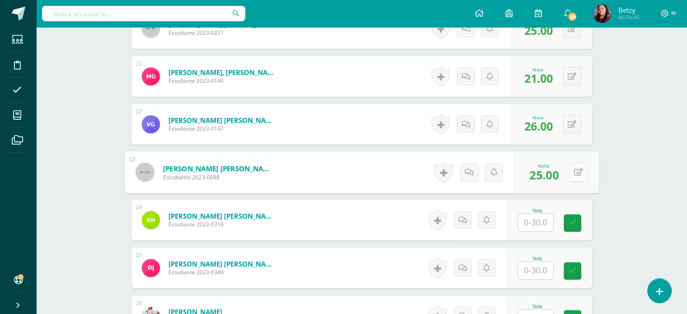
click at [574, 169] on icon at bounding box center [577, 172] width 9 height 8
type input "28"
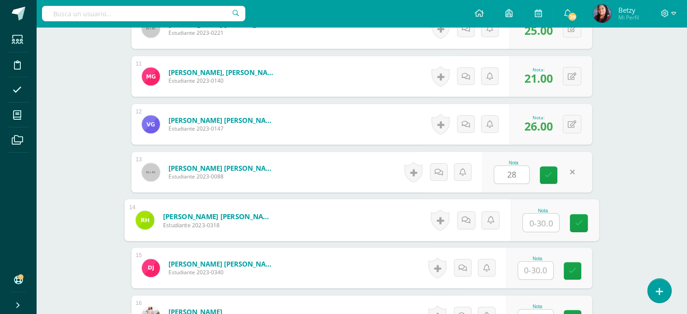
click at [540, 227] on input "text" at bounding box center [540, 223] width 36 height 18
type input "28"
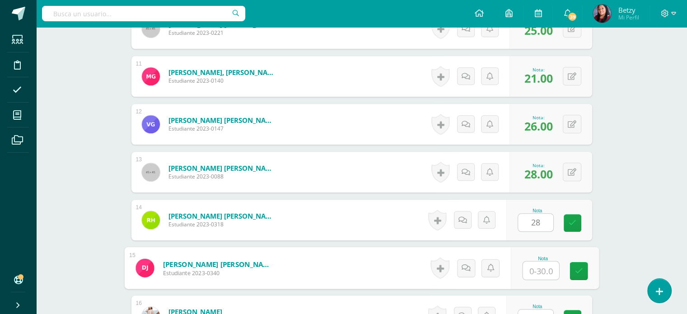
click at [533, 265] on input "text" at bounding box center [540, 270] width 36 height 18
type input "28"
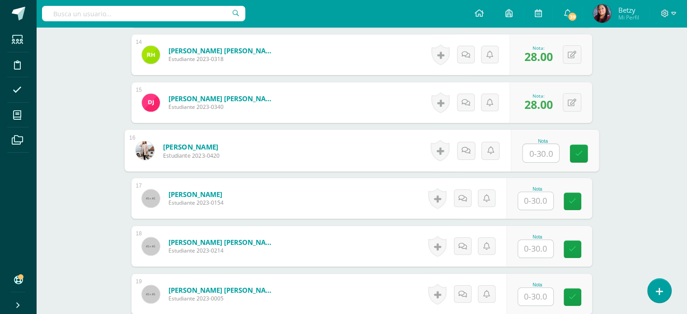
scroll to position [902, 0]
type input "26"
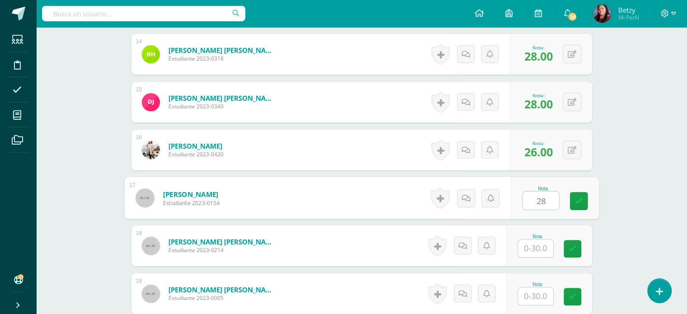
type input "28"
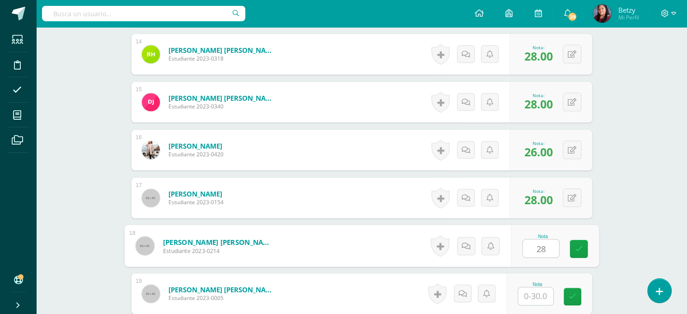
type input "28"
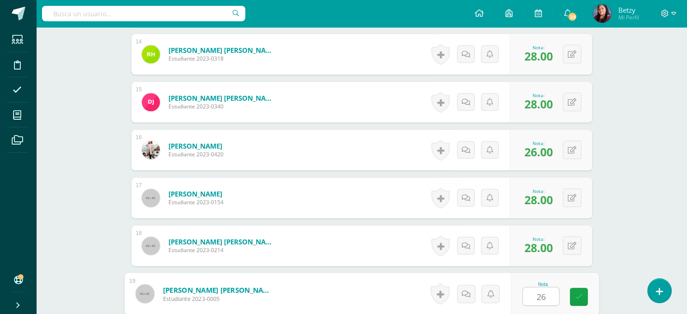
type input "26"
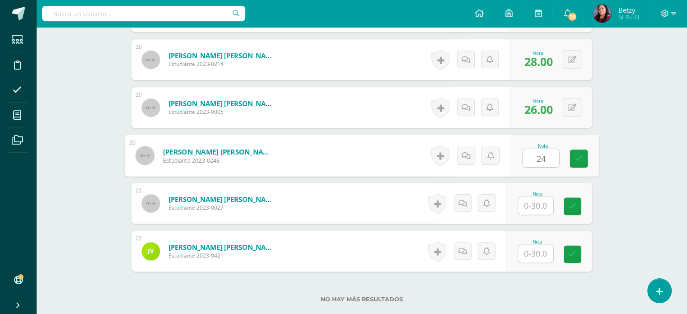
type input "24"
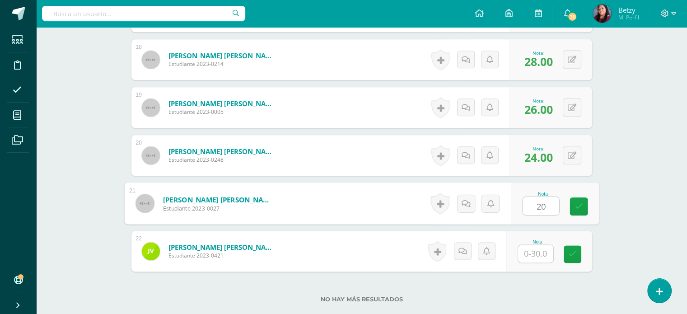
type input "20"
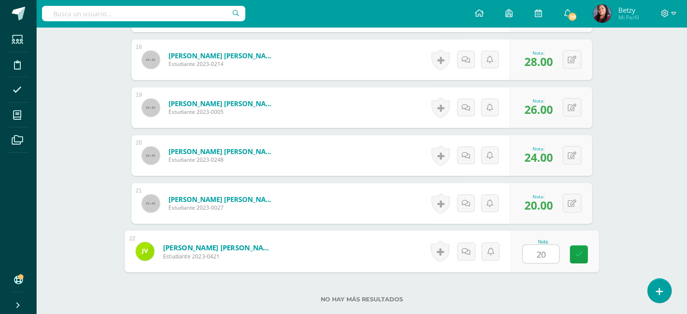
type input "20"
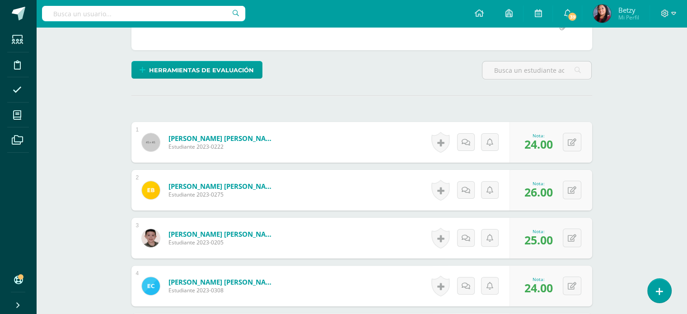
scroll to position [181, 0]
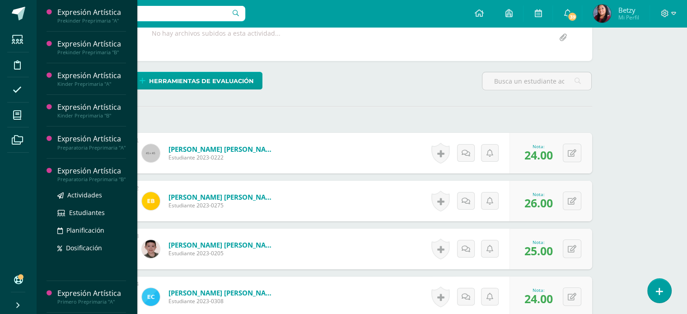
click at [82, 172] on div "Expresión Artística" at bounding box center [91, 171] width 69 height 10
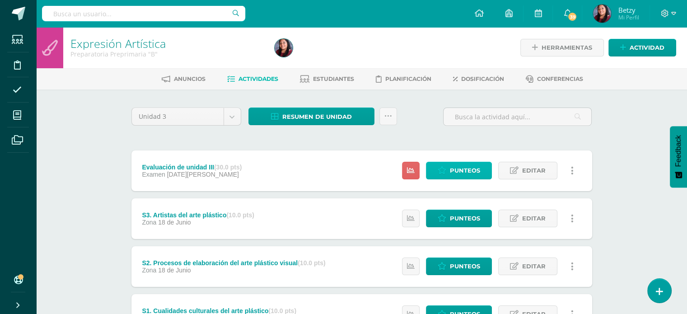
click at [466, 164] on span "Punteos" at bounding box center [465, 170] width 30 height 17
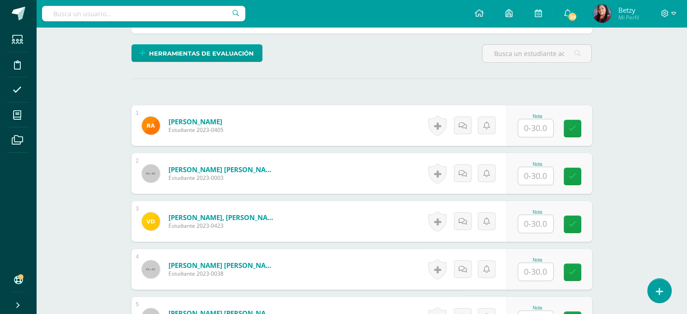
scroll to position [209, 0]
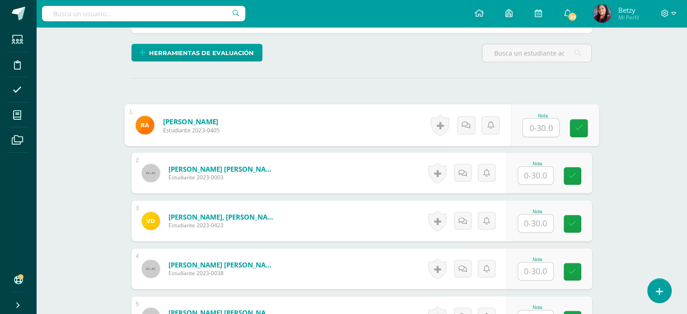
click at [540, 128] on input "text" at bounding box center [540, 128] width 36 height 18
type input "26"
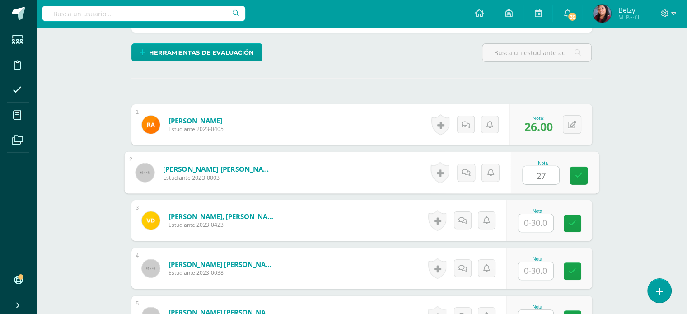
type input "27"
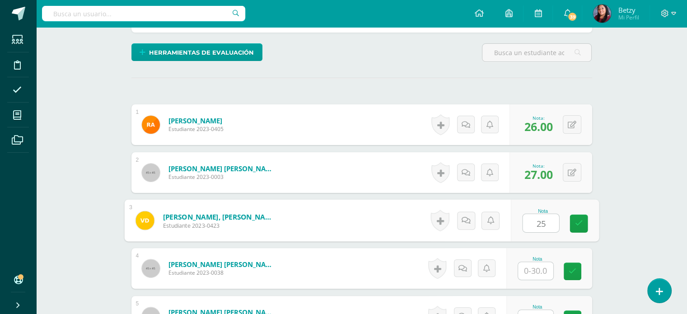
type input "25"
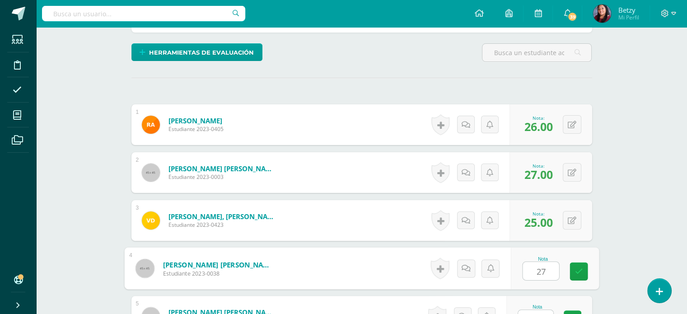
type input "27"
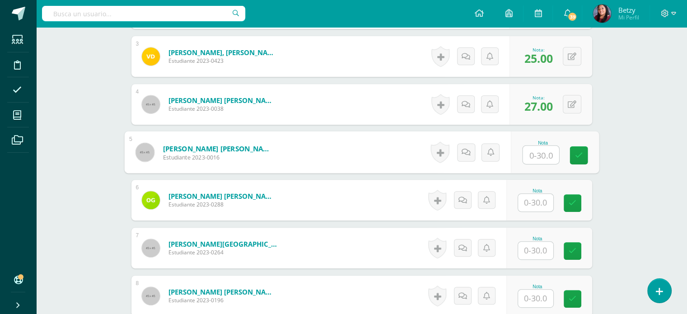
scroll to position [374, 0]
type input "28"
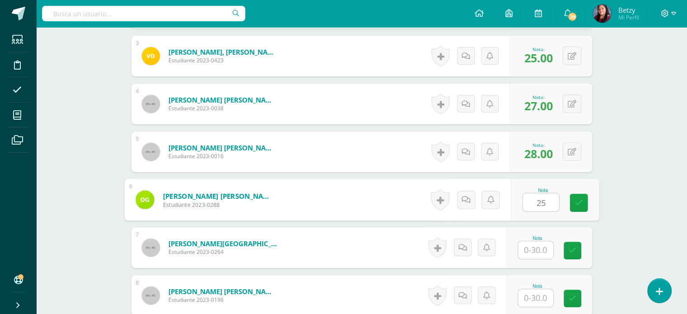
type input "25"
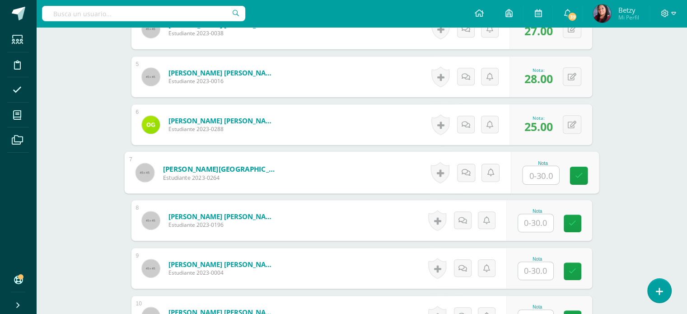
scroll to position [461, 0]
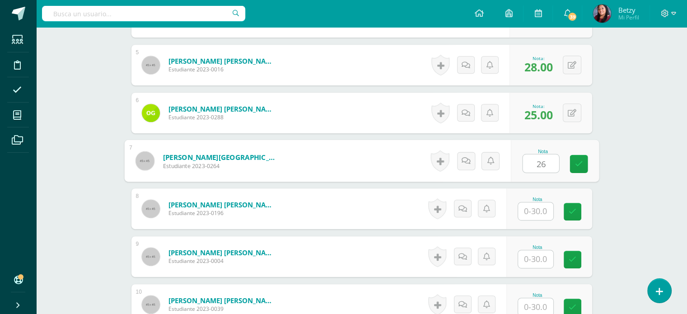
type input "26"
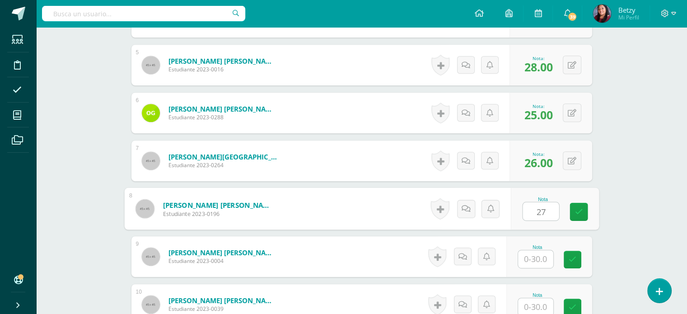
type input "27"
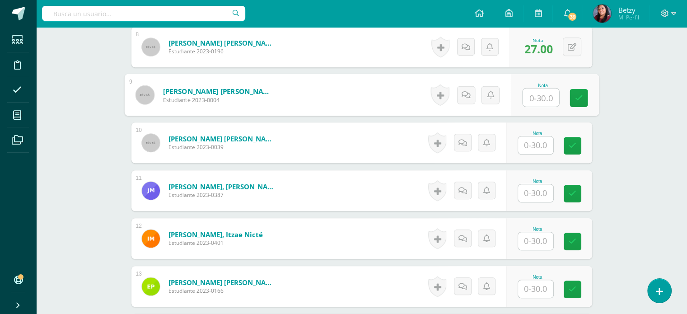
scroll to position [623, 0]
type input "26"
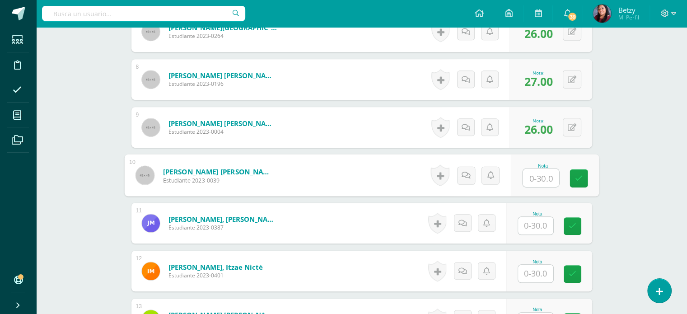
scroll to position [589, 0]
type input "25"
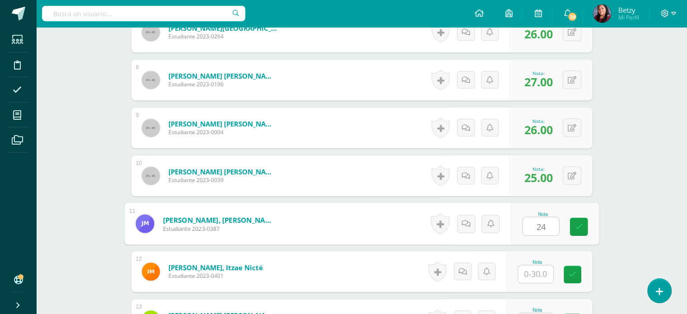
type input "24"
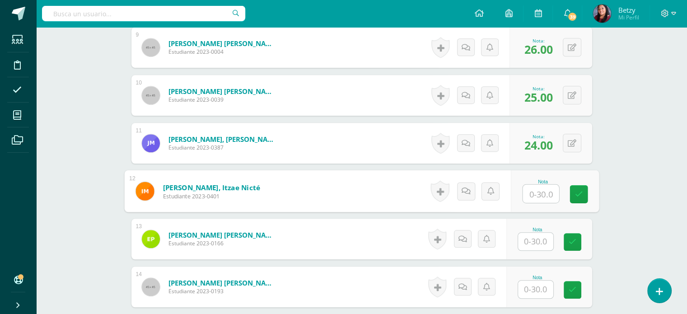
scroll to position [671, 0]
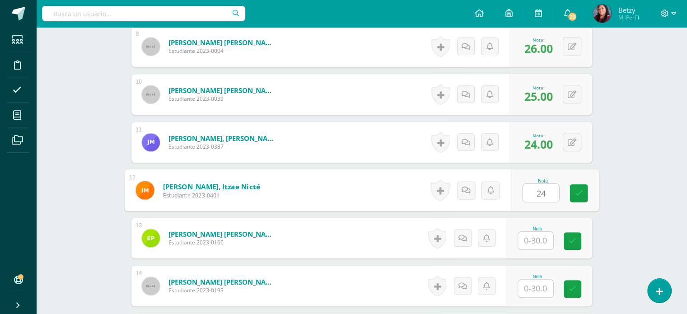
type input "24"
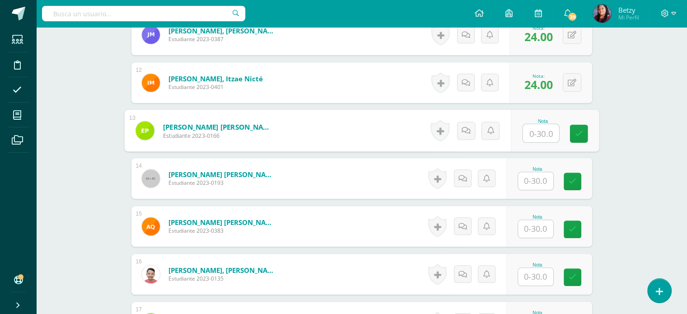
scroll to position [784, 0]
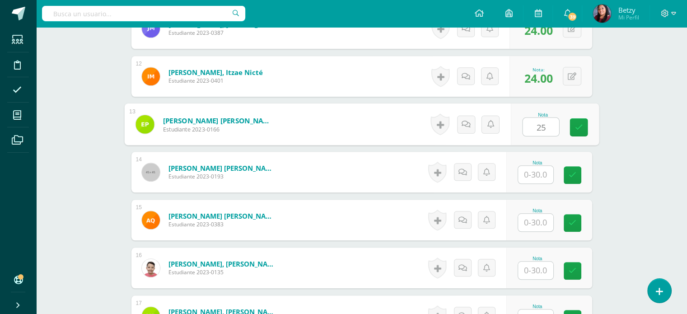
type input "25"
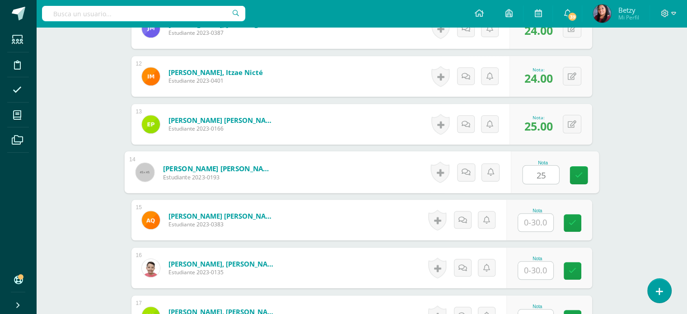
type input "25"
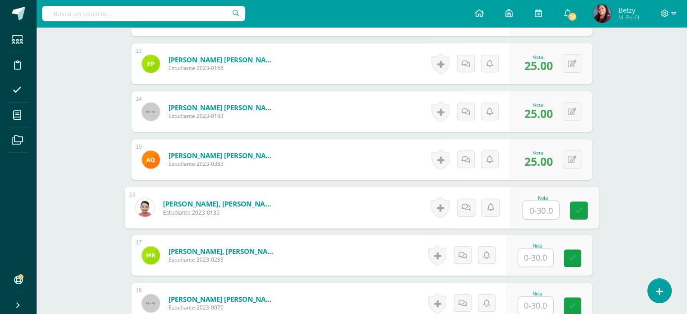
scroll to position [847, 0]
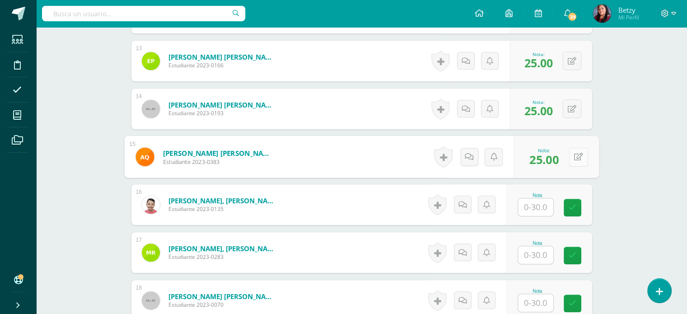
click at [577, 157] on button at bounding box center [577, 156] width 19 height 19
type input "6"
type input "26"
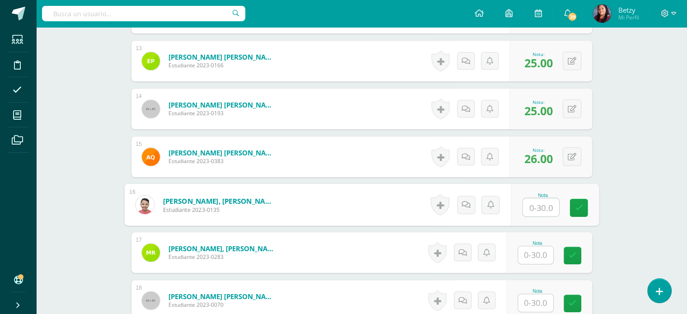
scroll to position [908, 0]
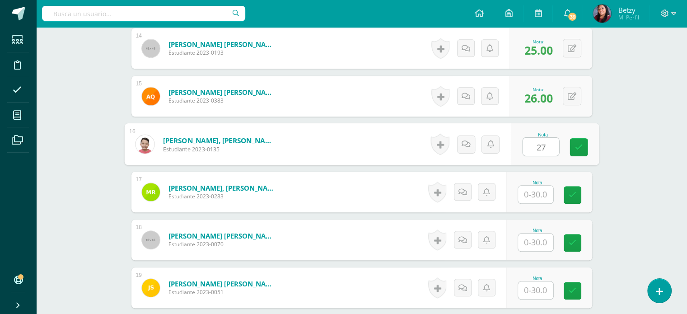
type input "27"
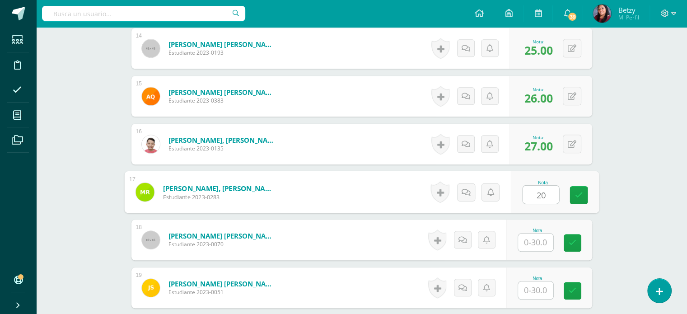
type input "20"
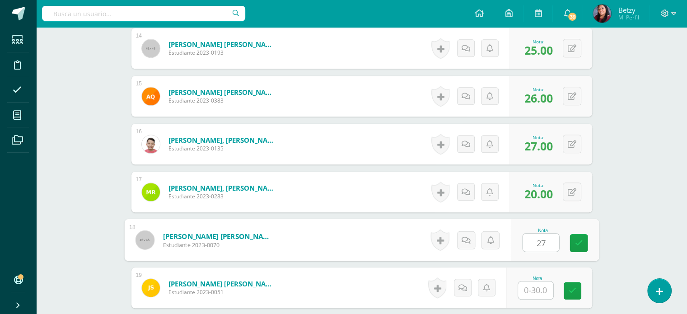
type input "27"
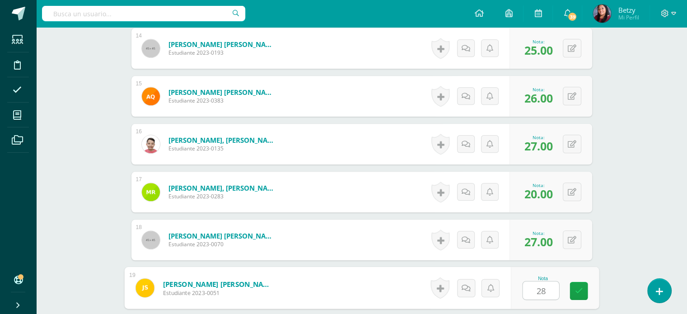
type input "28"
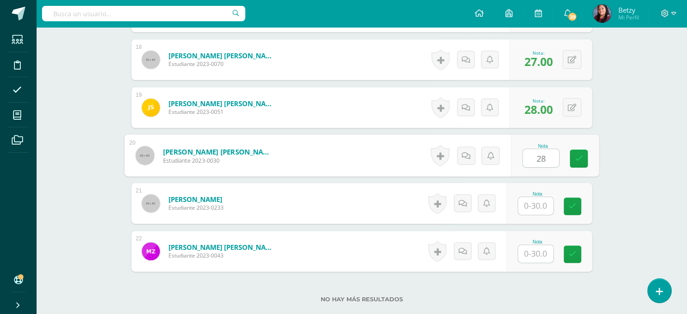
type input "28"
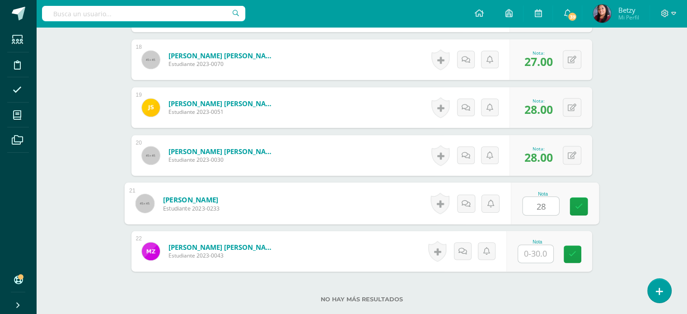
type input "28"
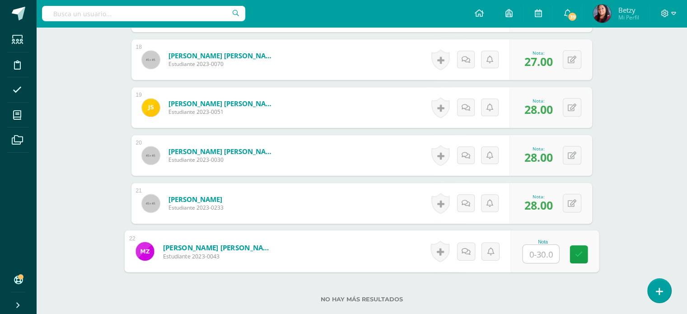
click at [549, 261] on input "text" at bounding box center [540, 254] width 36 height 18
type input "25"
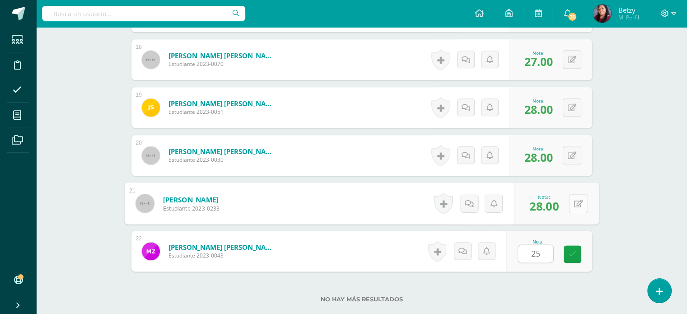
click at [572, 198] on button at bounding box center [577, 203] width 19 height 19
type input "7"
type input "27"
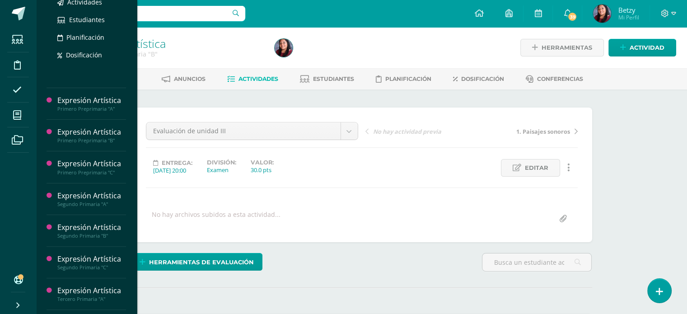
scroll to position [193, 0]
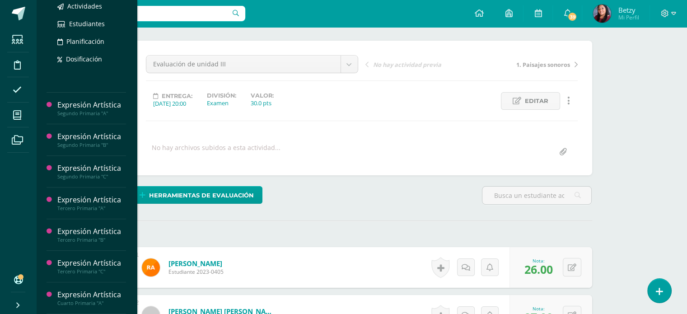
scroll to position [70, 0]
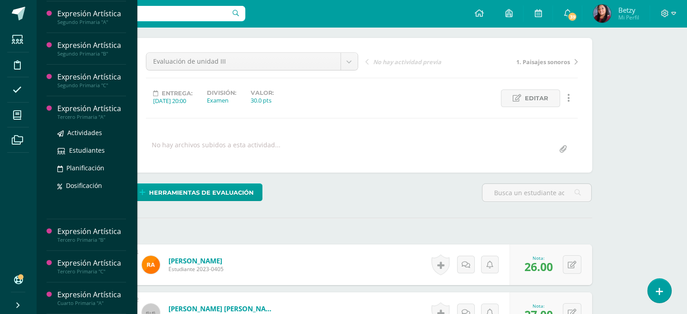
click at [89, 109] on div "Expresión Artística" at bounding box center [91, 108] width 69 height 10
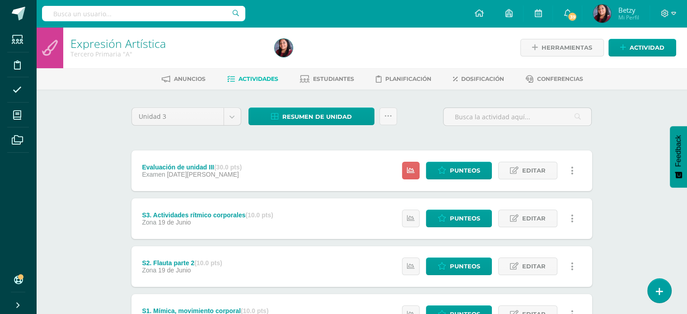
click at [621, 128] on div "Expresión Artística Tercero Primaria "A" Herramientas Detalle de asistencias Ac…" at bounding box center [361, 306] width 651 height 559
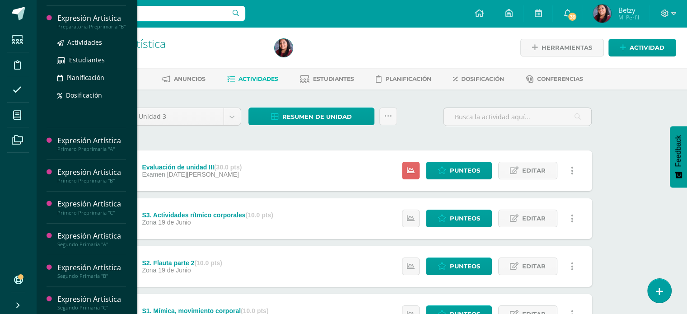
scroll to position [172, 0]
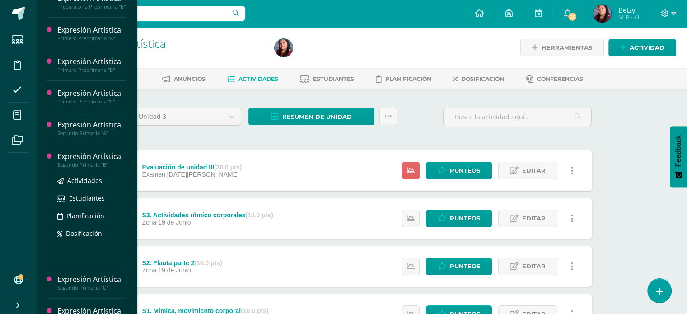
click at [88, 162] on div "Expresión Artística" at bounding box center [91, 156] width 69 height 10
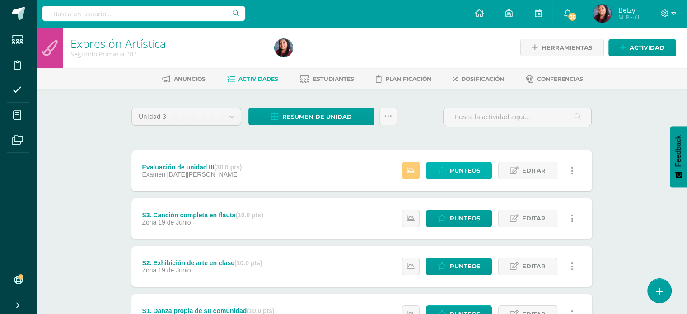
click at [462, 171] on span "Punteos" at bounding box center [465, 170] width 30 height 17
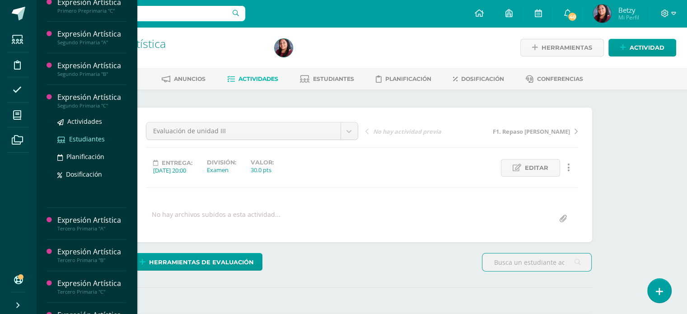
scroll to position [264, 0]
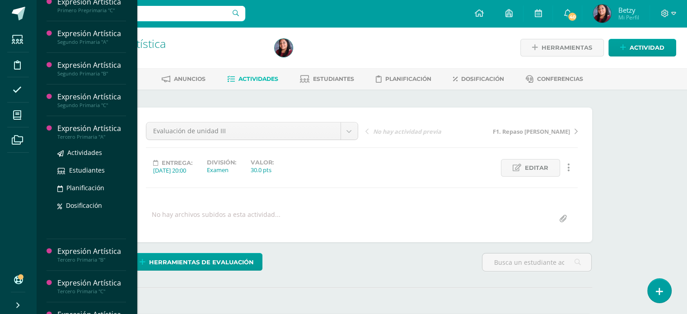
click at [95, 134] on div "Expresión Artística" at bounding box center [91, 128] width 69 height 10
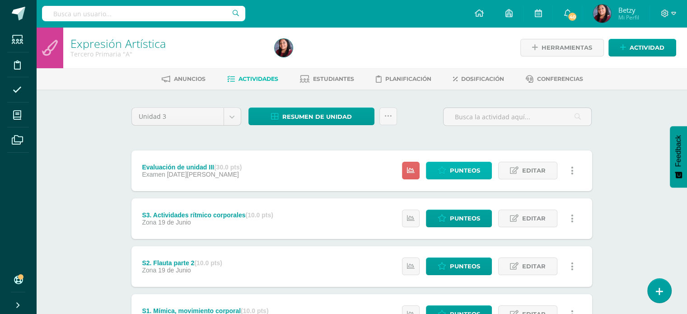
click at [465, 168] on span "Punteos" at bounding box center [465, 170] width 30 height 17
